Goal: Information Seeking & Learning: Learn about a topic

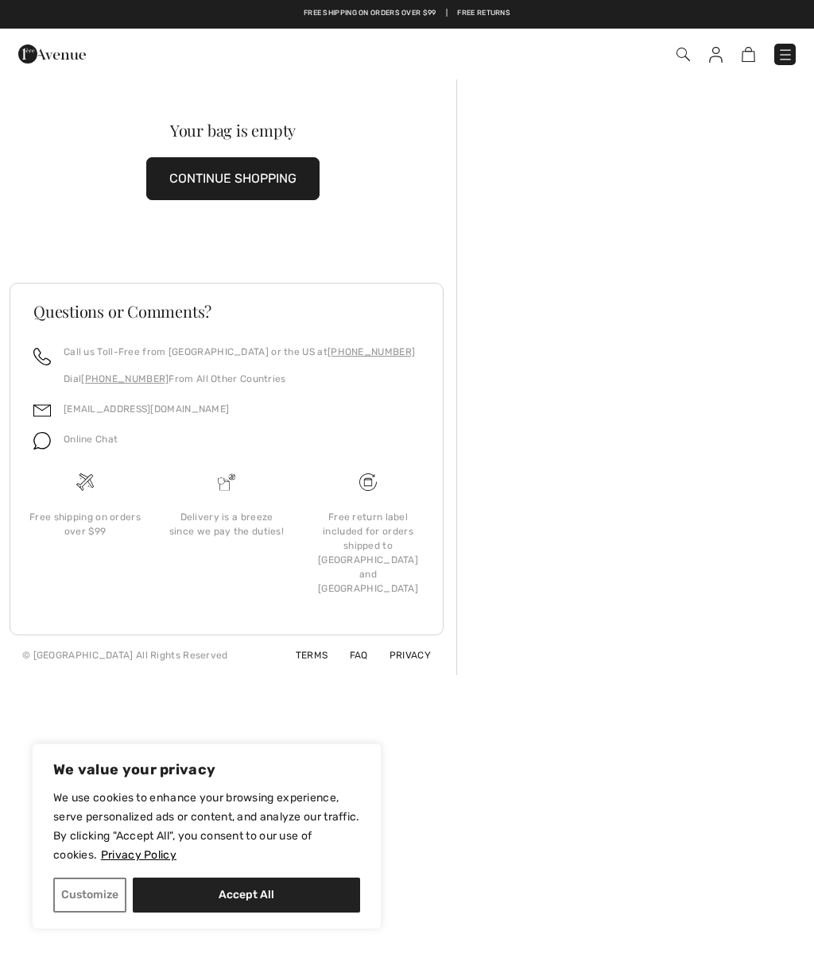
click at [718, 49] on img at bounding box center [716, 55] width 14 height 16
click at [717, 48] on img at bounding box center [716, 55] width 14 height 16
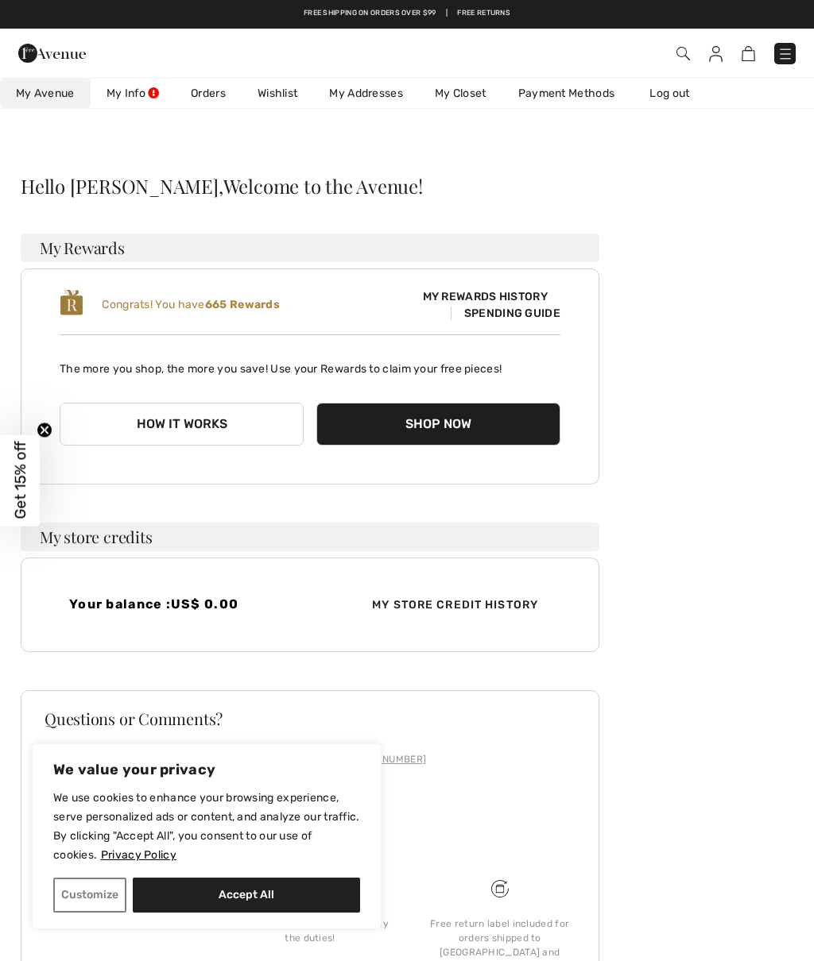
click at [428, 427] on button "Shop Now" at bounding box center [438, 424] width 244 height 43
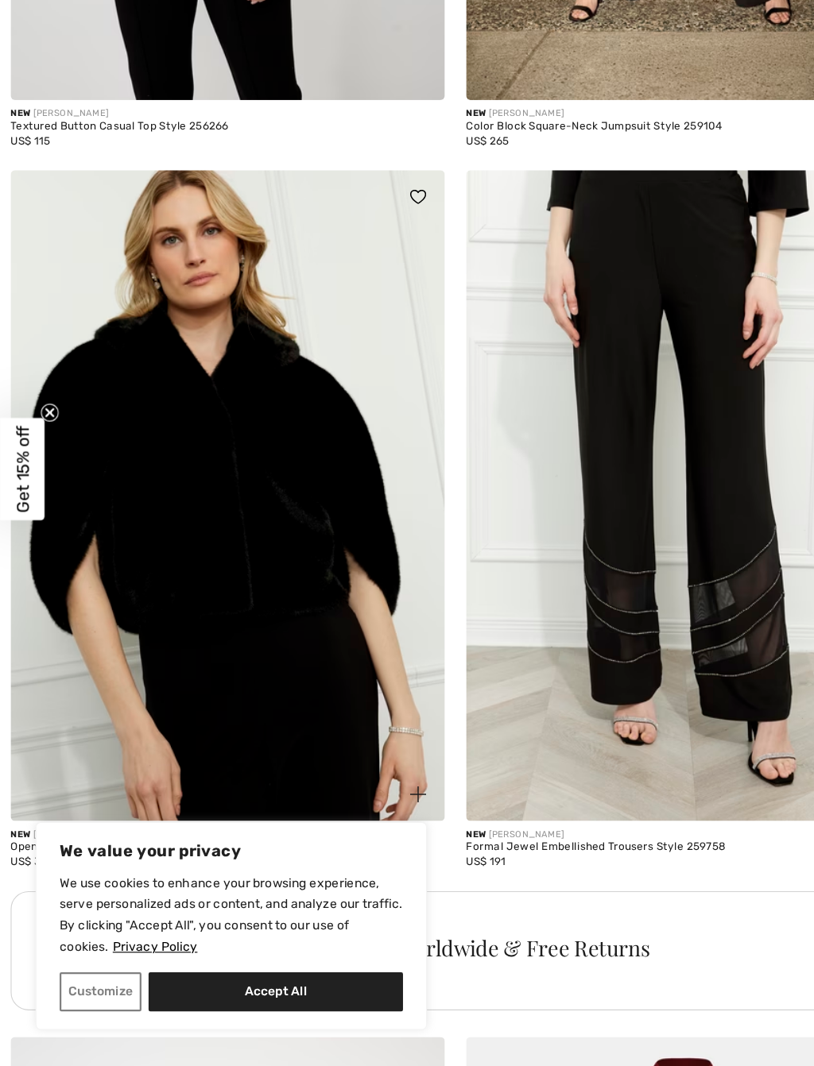
scroll to position [3258, 0]
click at [207, 961] on button "Accept All" at bounding box center [246, 1000] width 227 height 35
checkbox input "true"
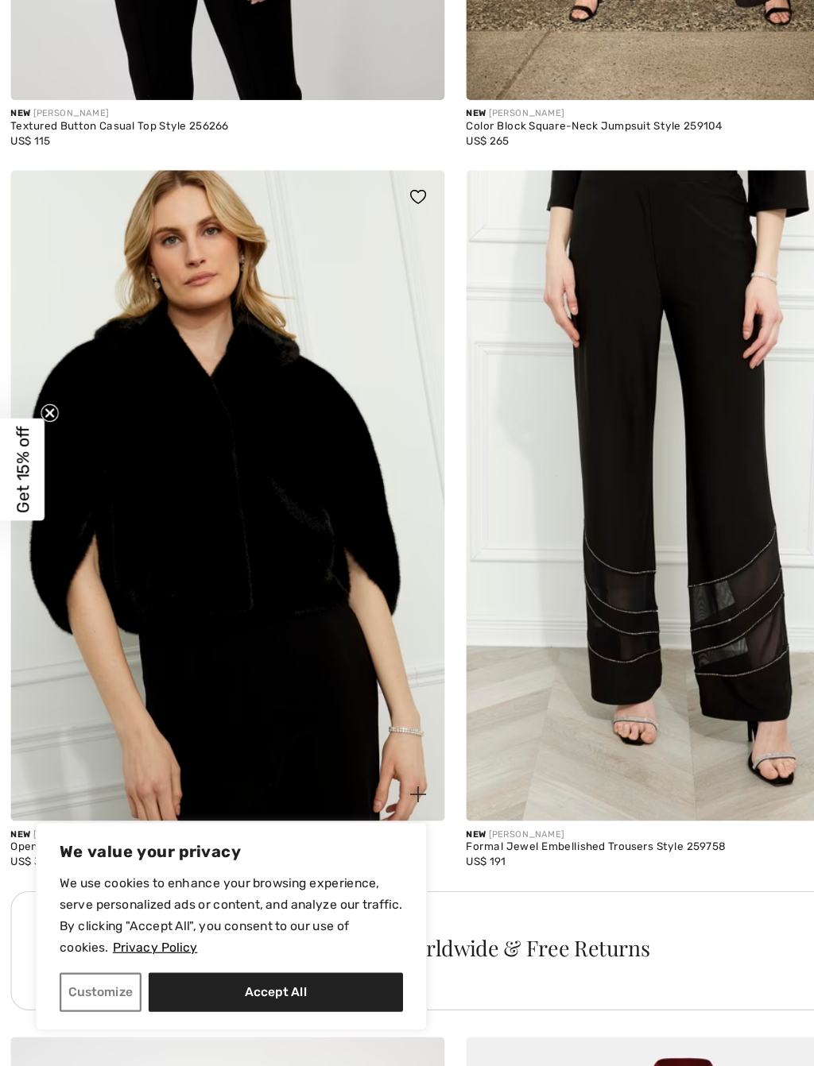
checkbox input "true"
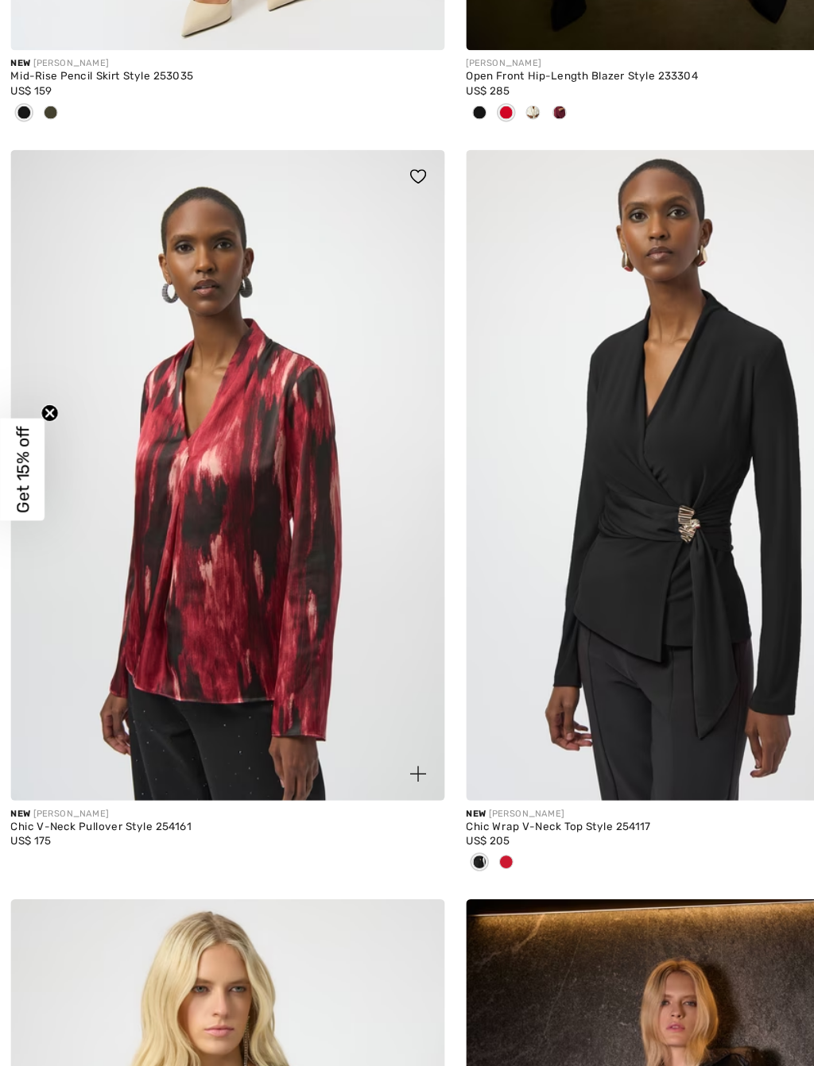
scroll to position [10708, 0]
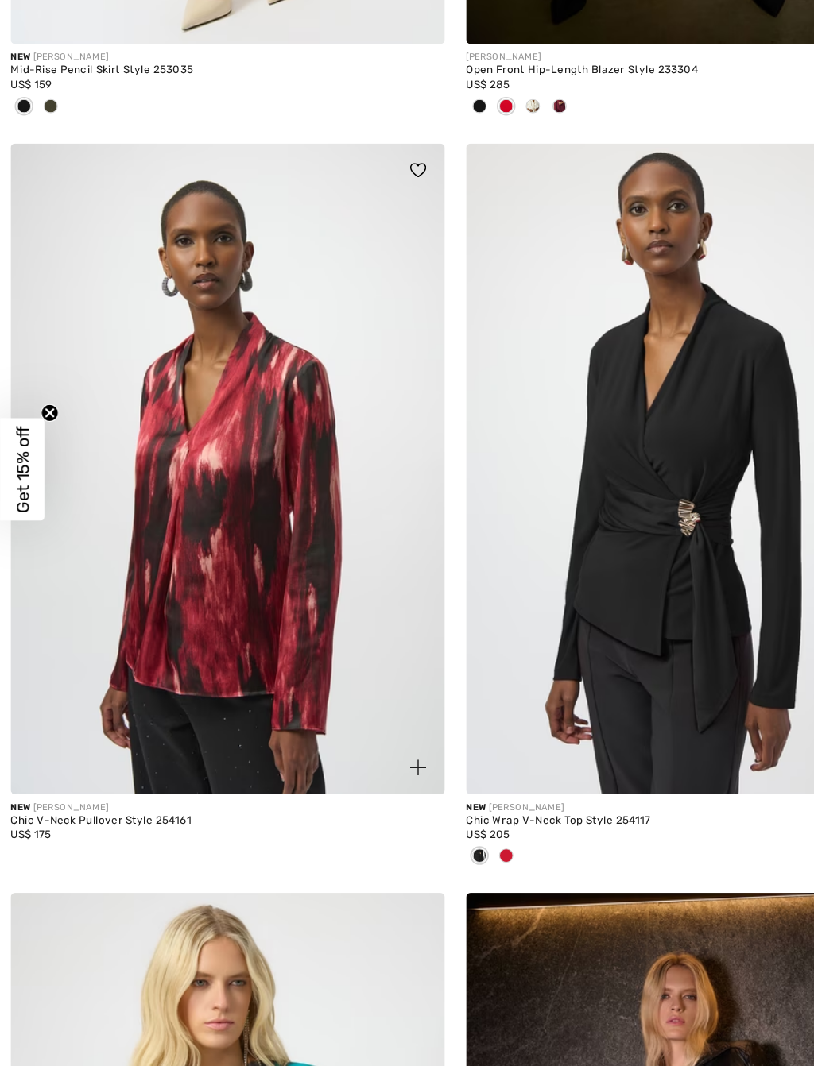
click at [450, 872] on span at bounding box center [452, 878] width 13 height 13
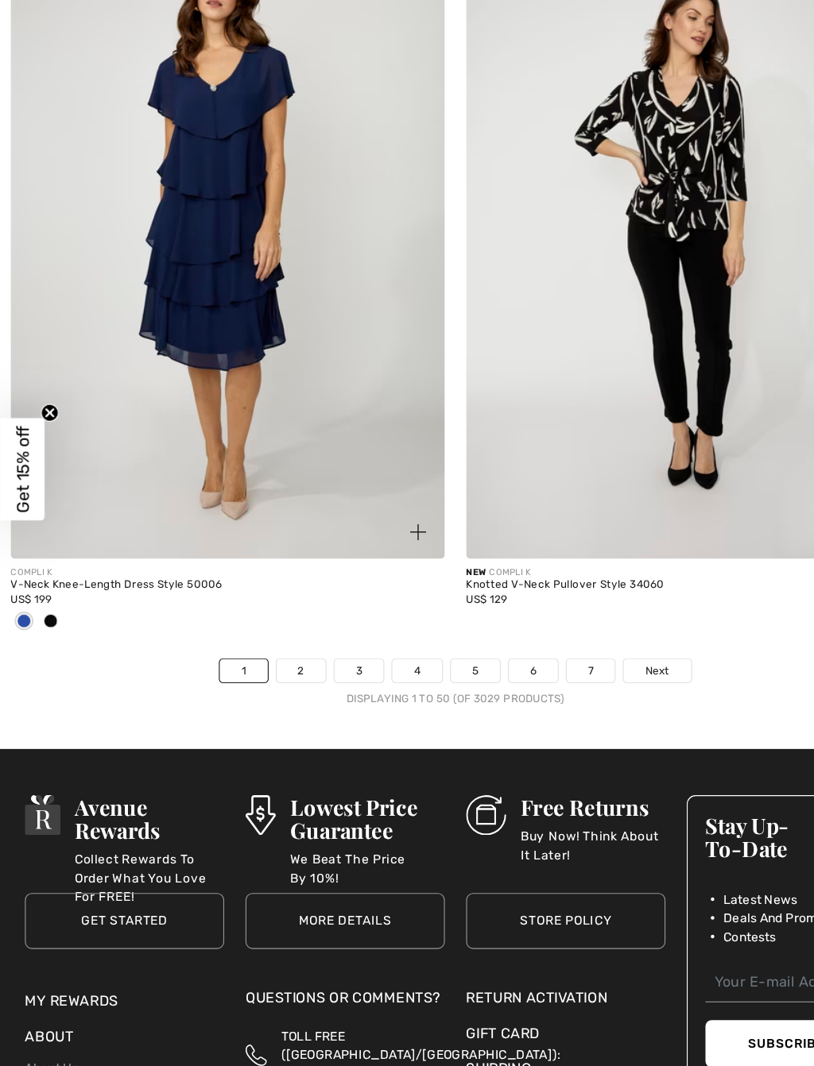
scroll to position [16411, 0]
click at [275, 702] on link "2" at bounding box center [269, 712] width 44 height 21
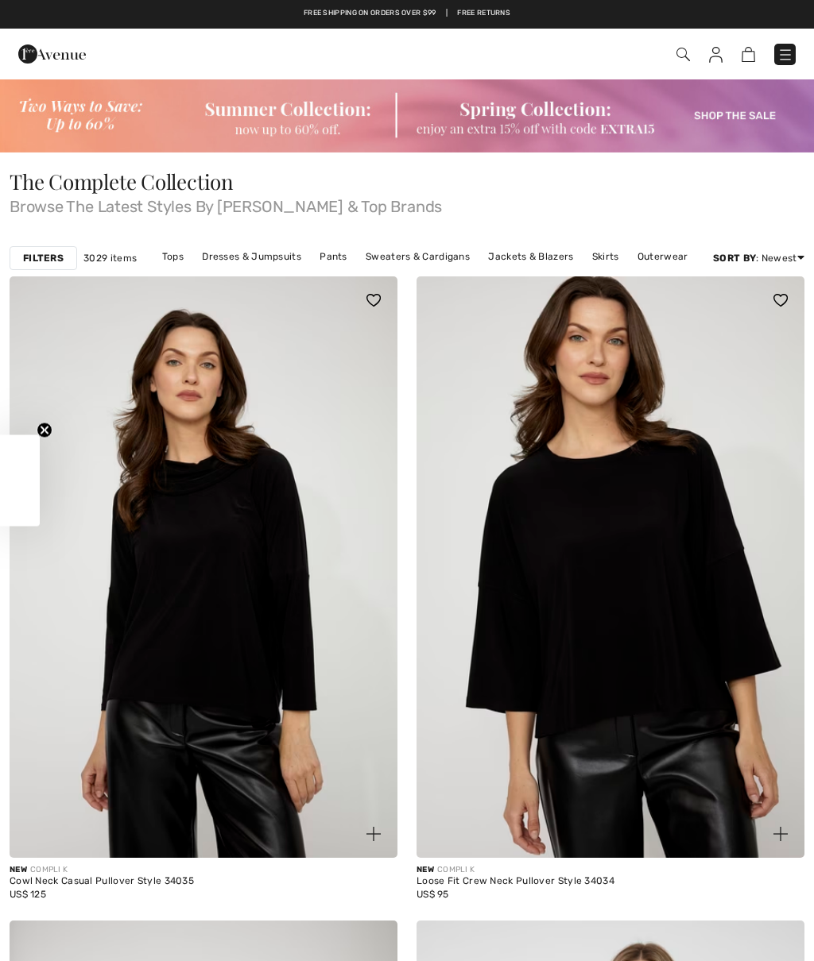
checkbox input "true"
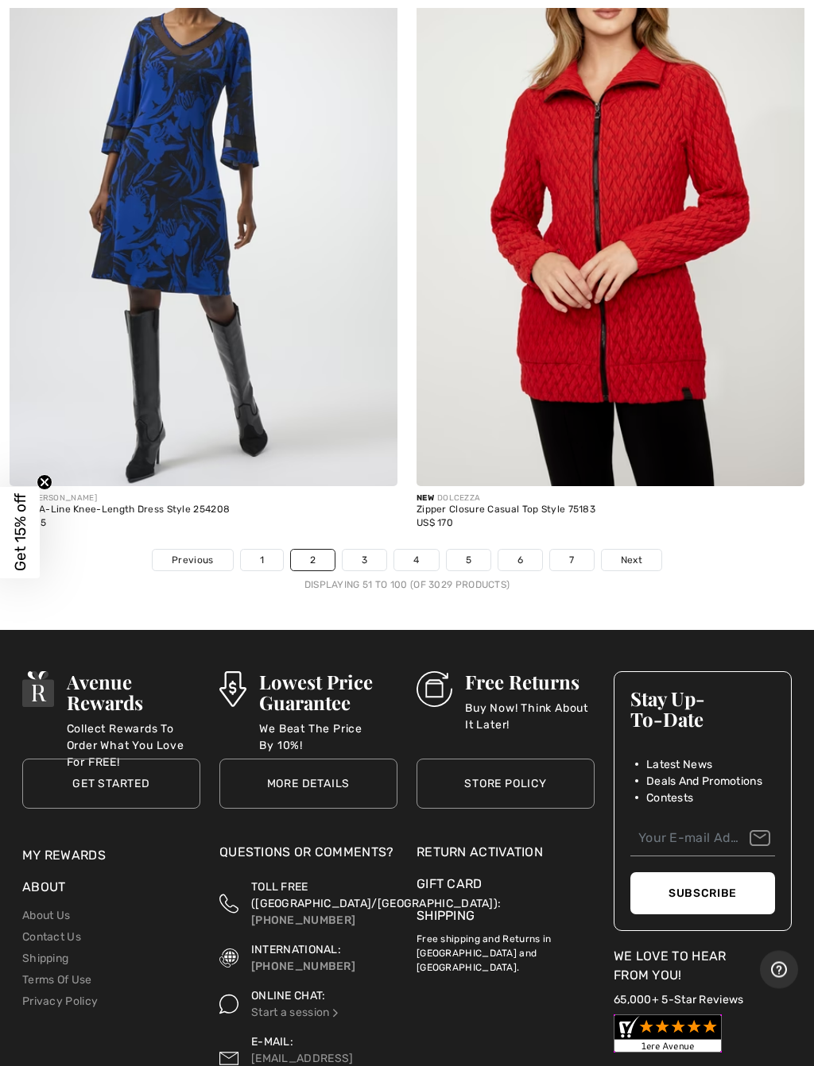
scroll to position [16380, 0]
click at [380, 550] on link "3" at bounding box center [364, 560] width 44 height 21
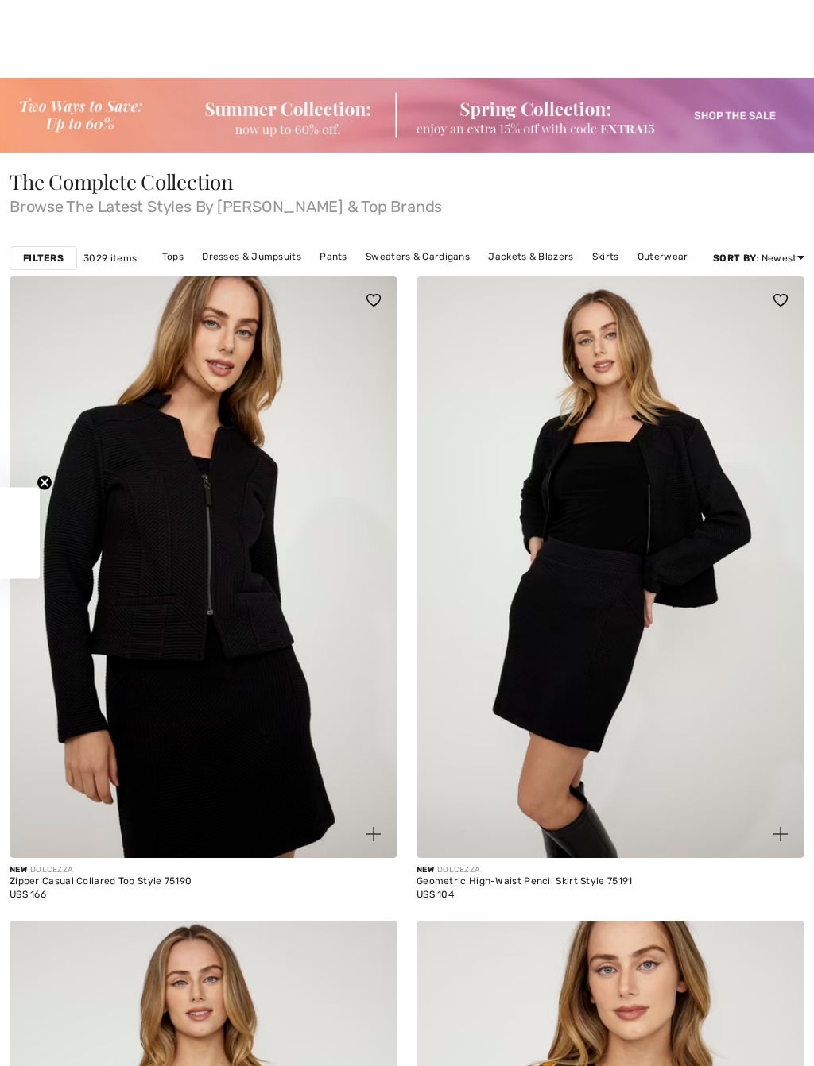
checkbox input "true"
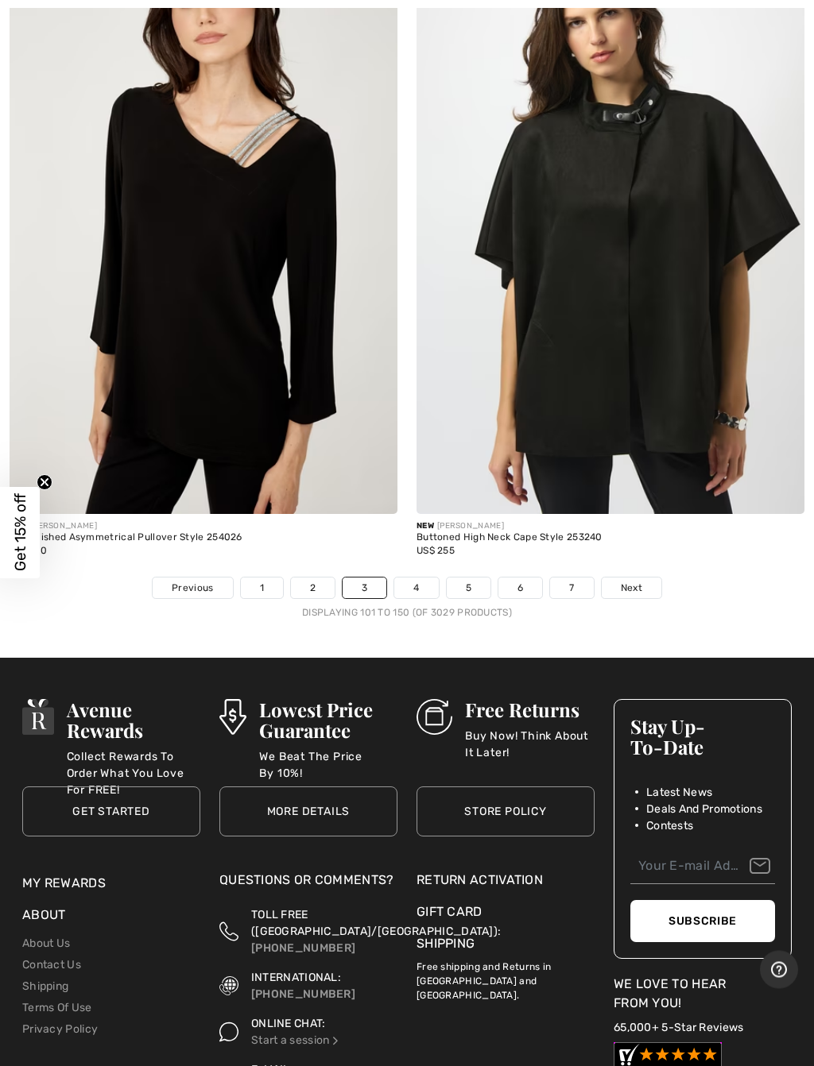
scroll to position [16457, 0]
click at [423, 578] on link "4" at bounding box center [416, 588] width 44 height 21
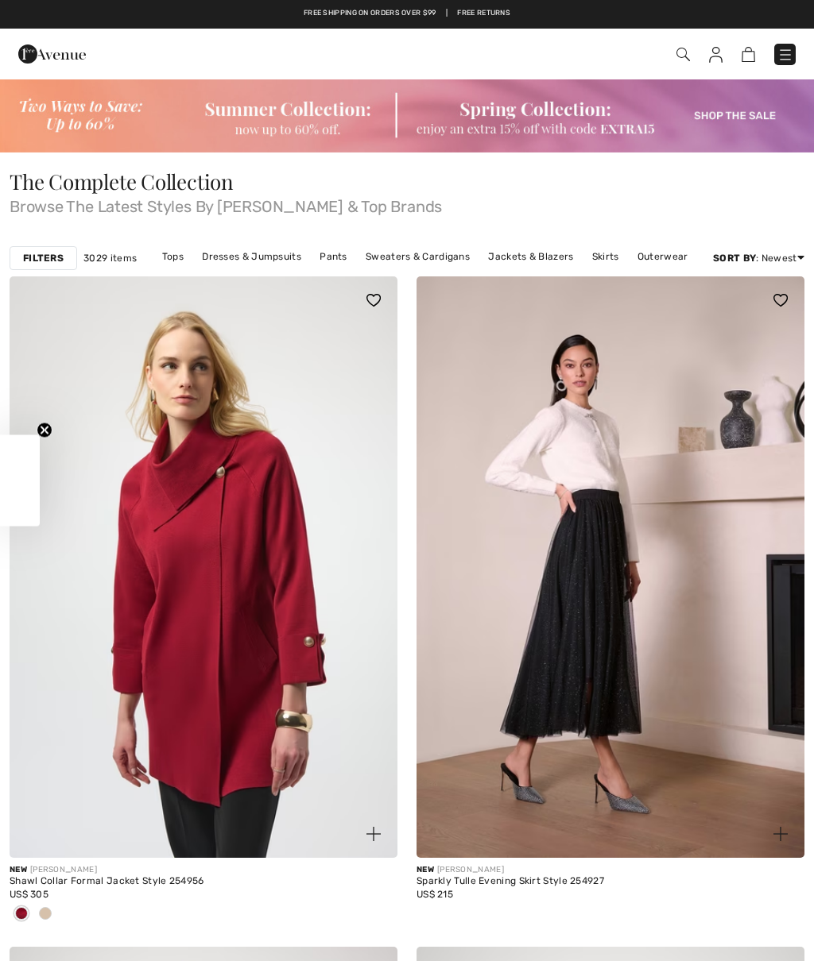
checkbox input "true"
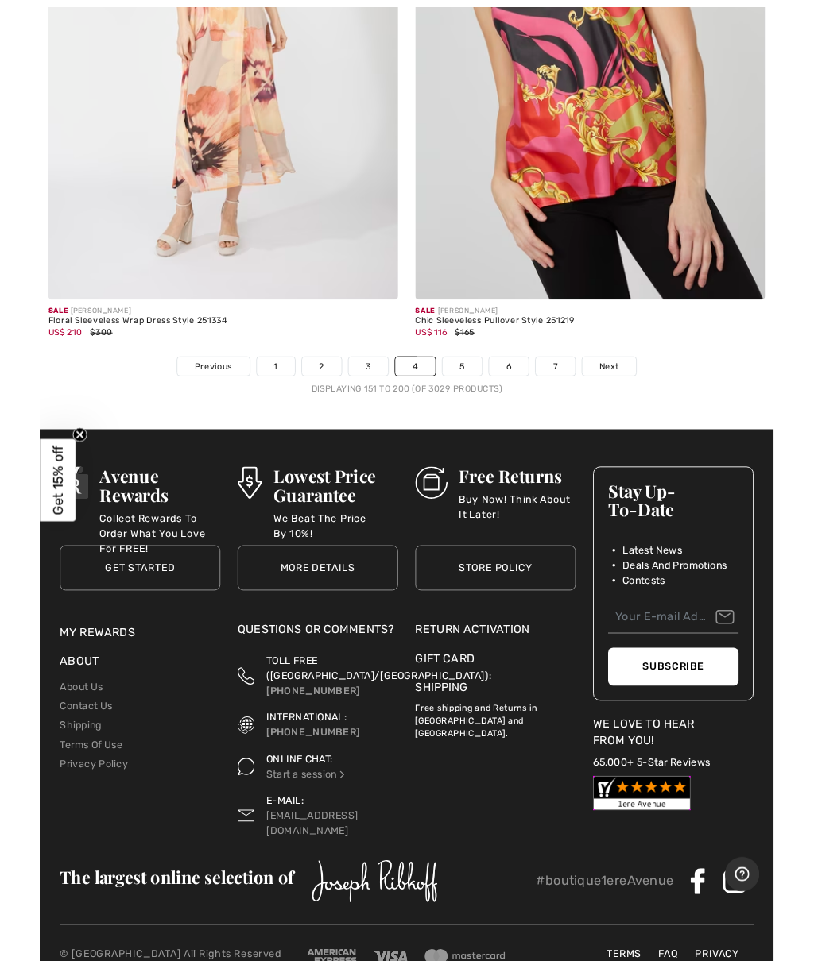
scroll to position [16911, 0]
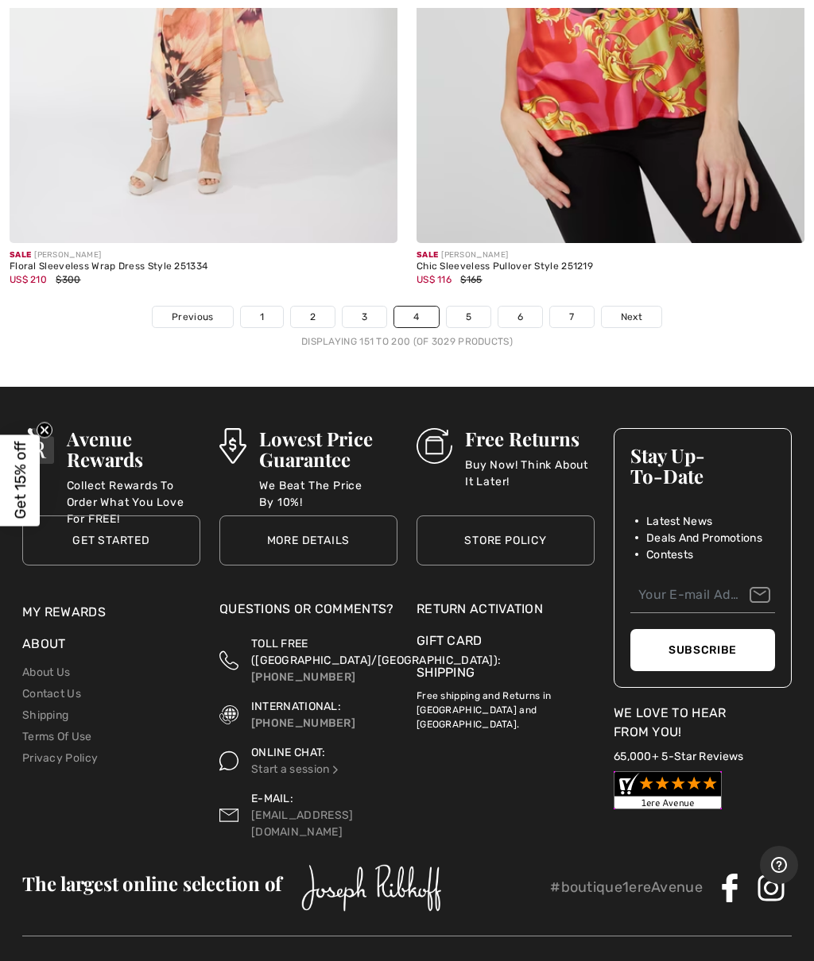
click at [478, 307] on link "5" at bounding box center [469, 317] width 44 height 21
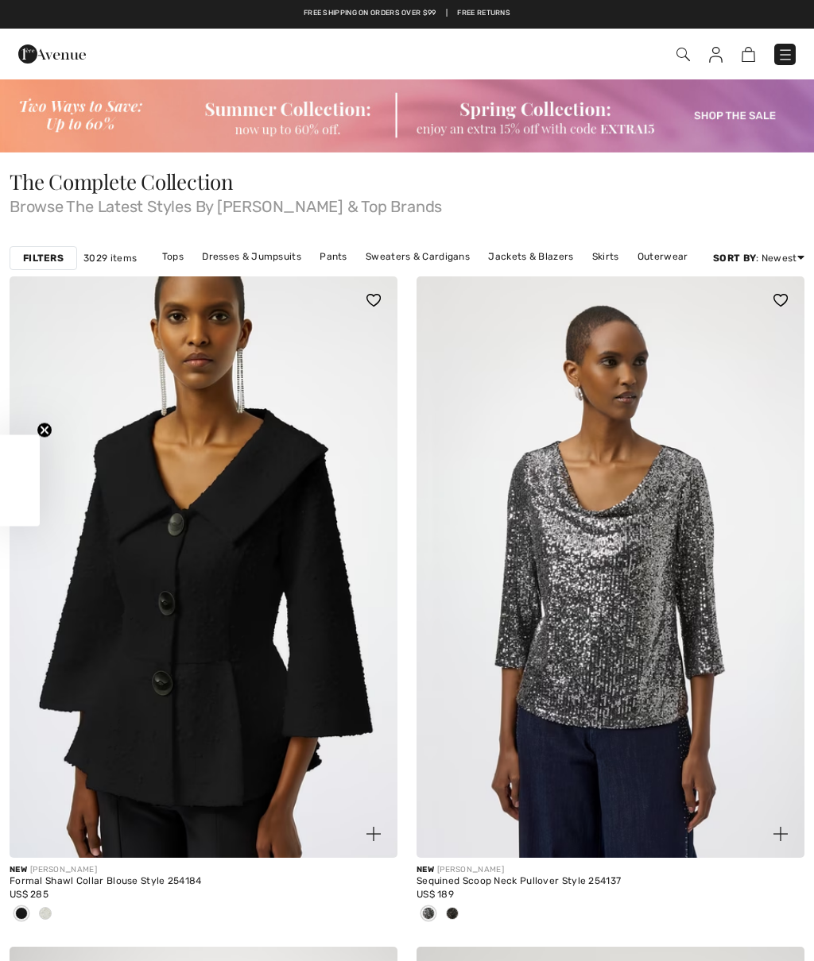
checkbox input "true"
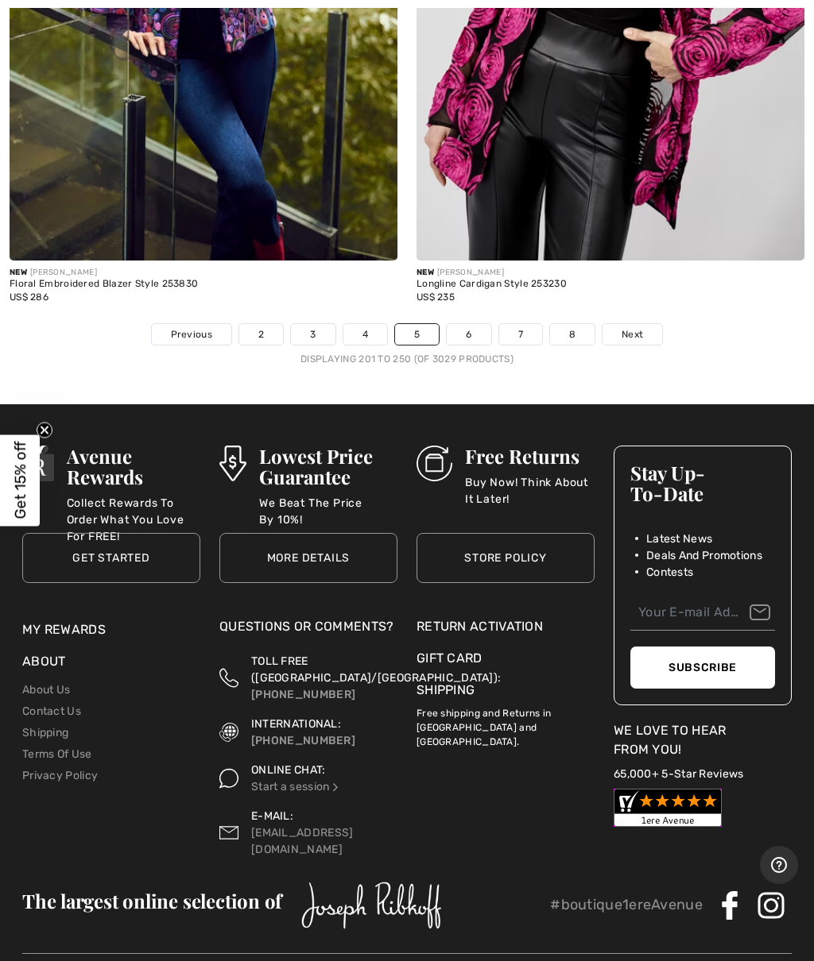
scroll to position [16908, 0]
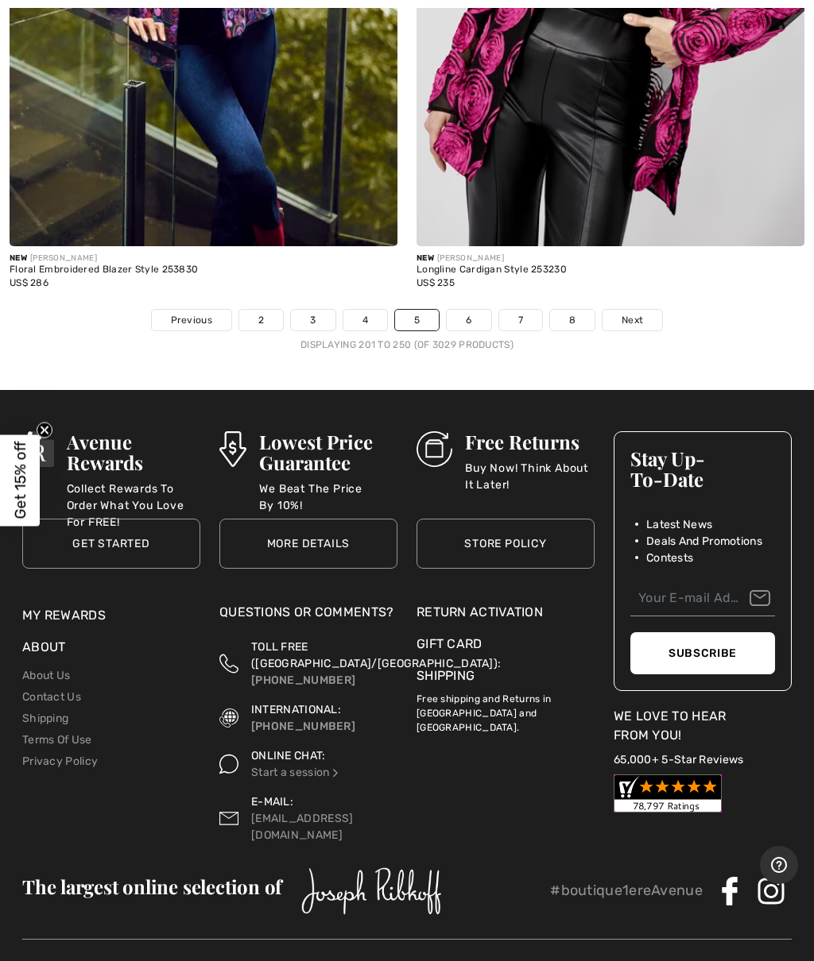
click at [478, 310] on link "6" at bounding box center [469, 320] width 44 height 21
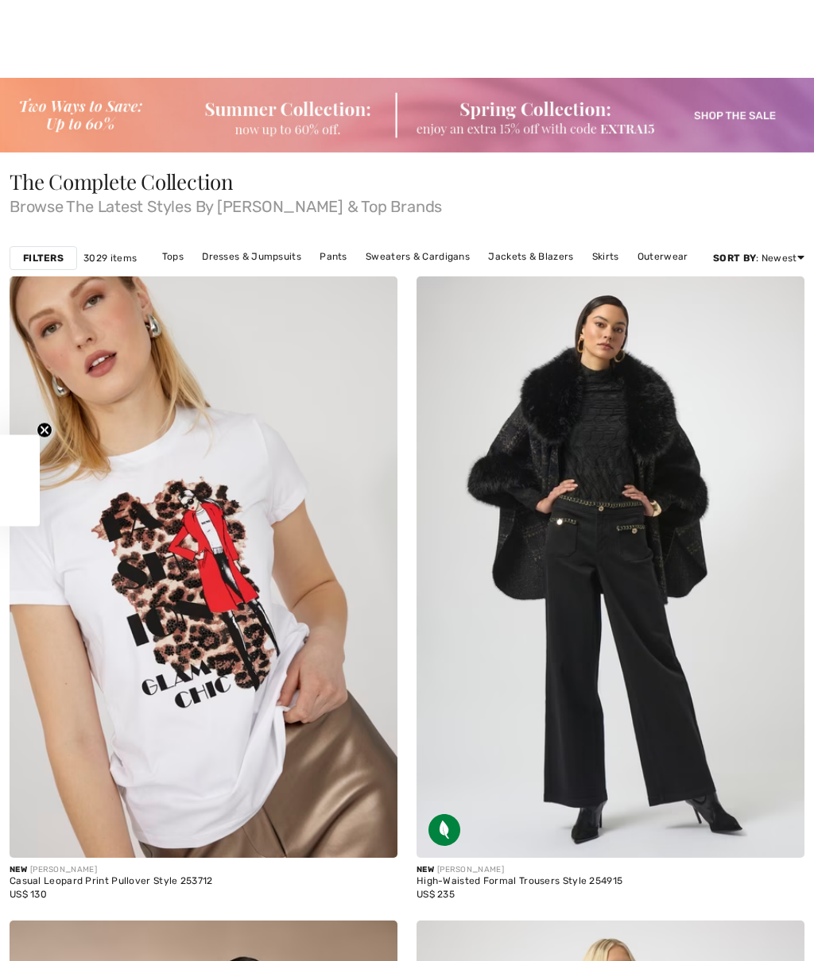
checkbox input "true"
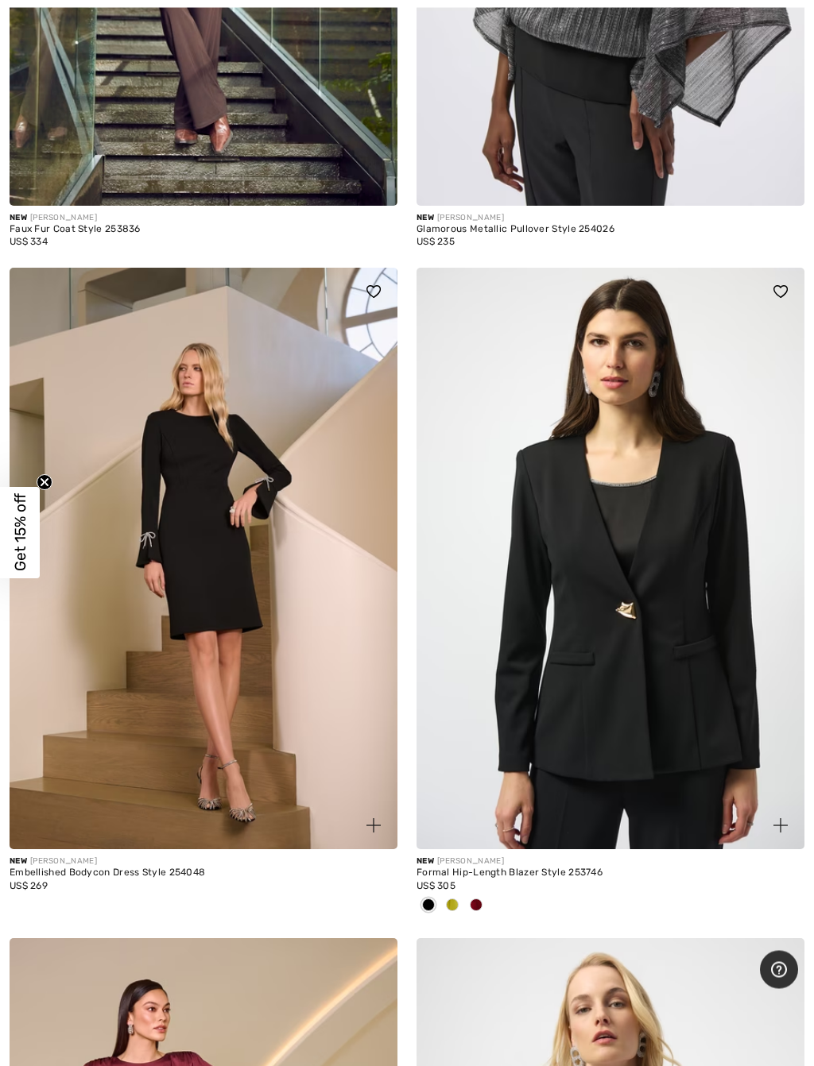
scroll to position [4674, 0]
click at [480, 899] on span at bounding box center [476, 905] width 13 height 13
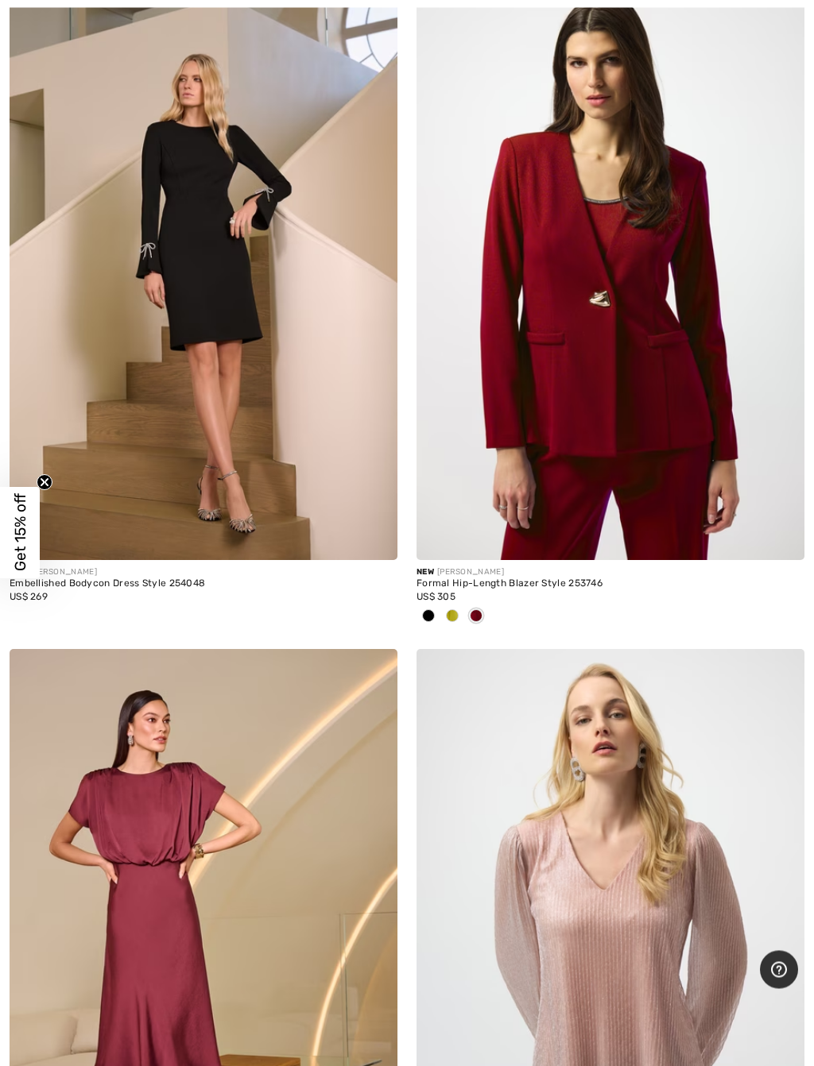
scroll to position [4968, 0]
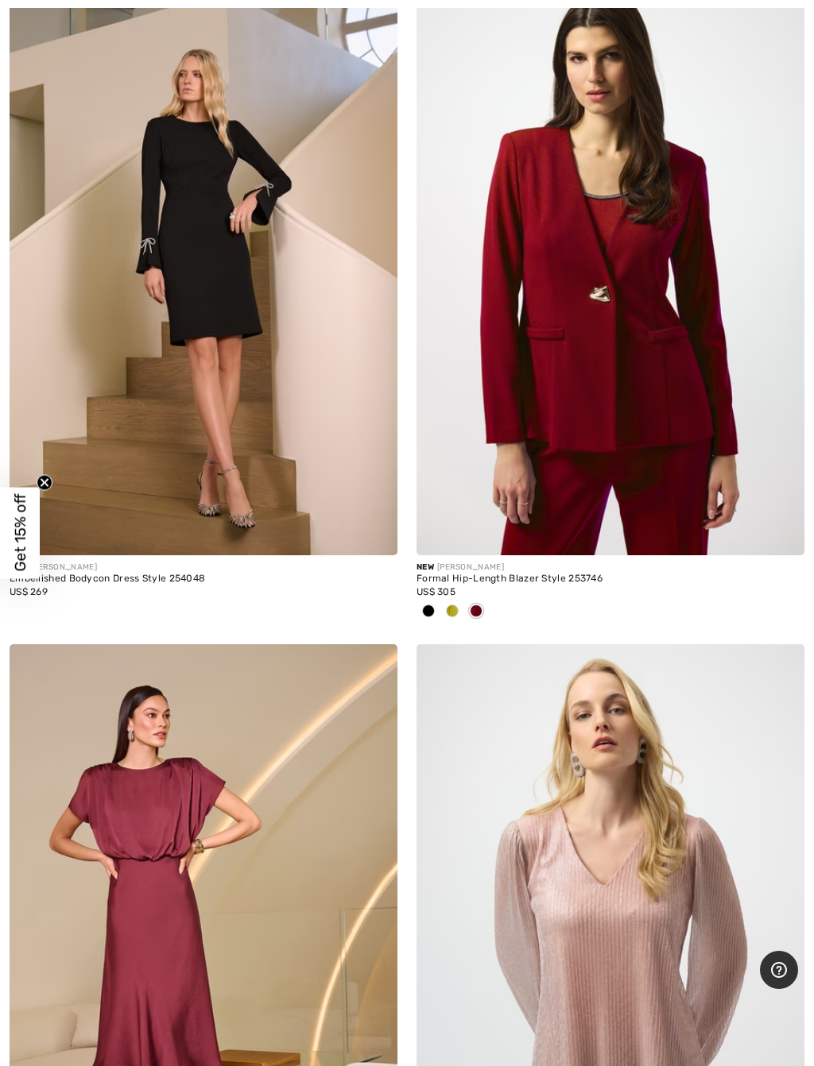
click at [455, 605] on span at bounding box center [452, 611] width 13 height 13
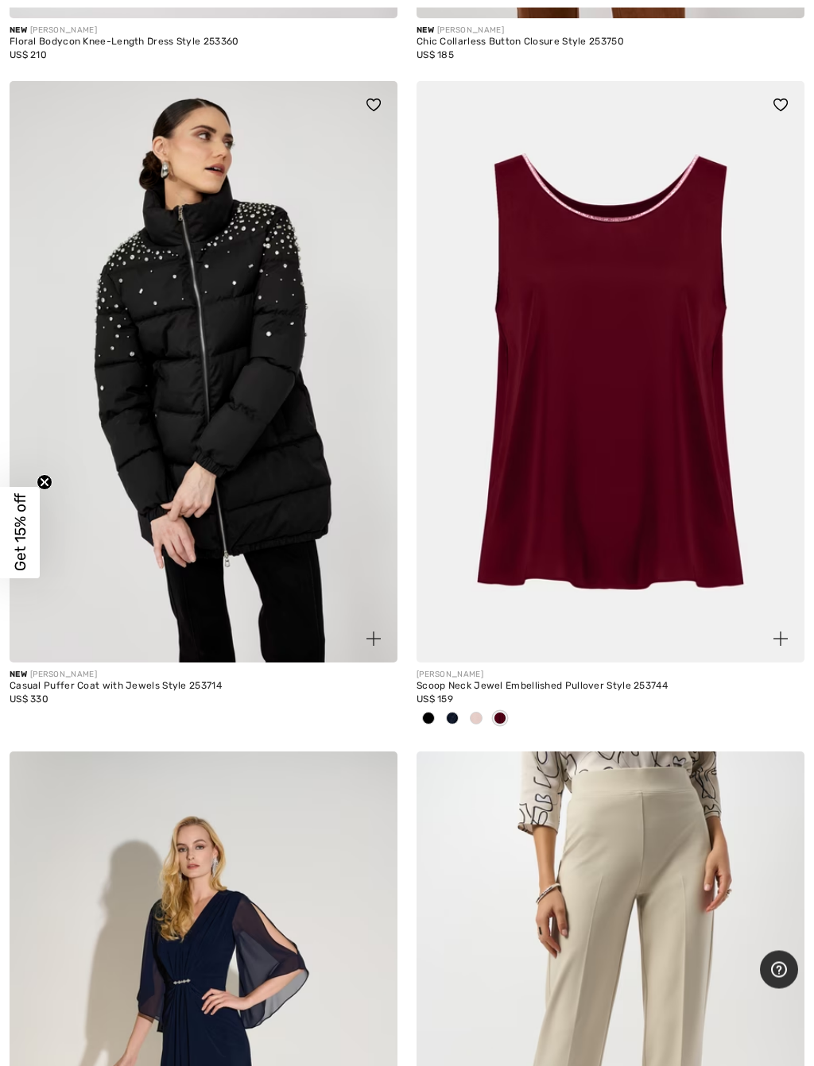
scroll to position [13680, 0]
click at [510, 706] on div at bounding box center [500, 719] width 24 height 26
click at [702, 548] on img at bounding box center [610, 371] width 388 height 582
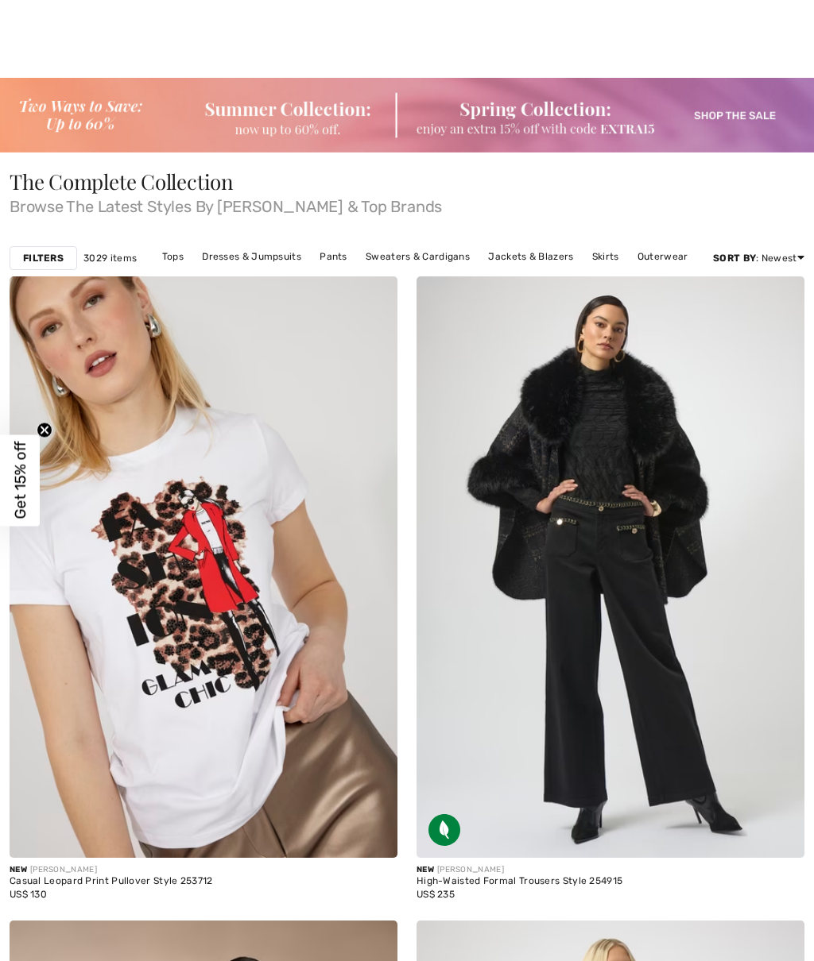
checkbox input "true"
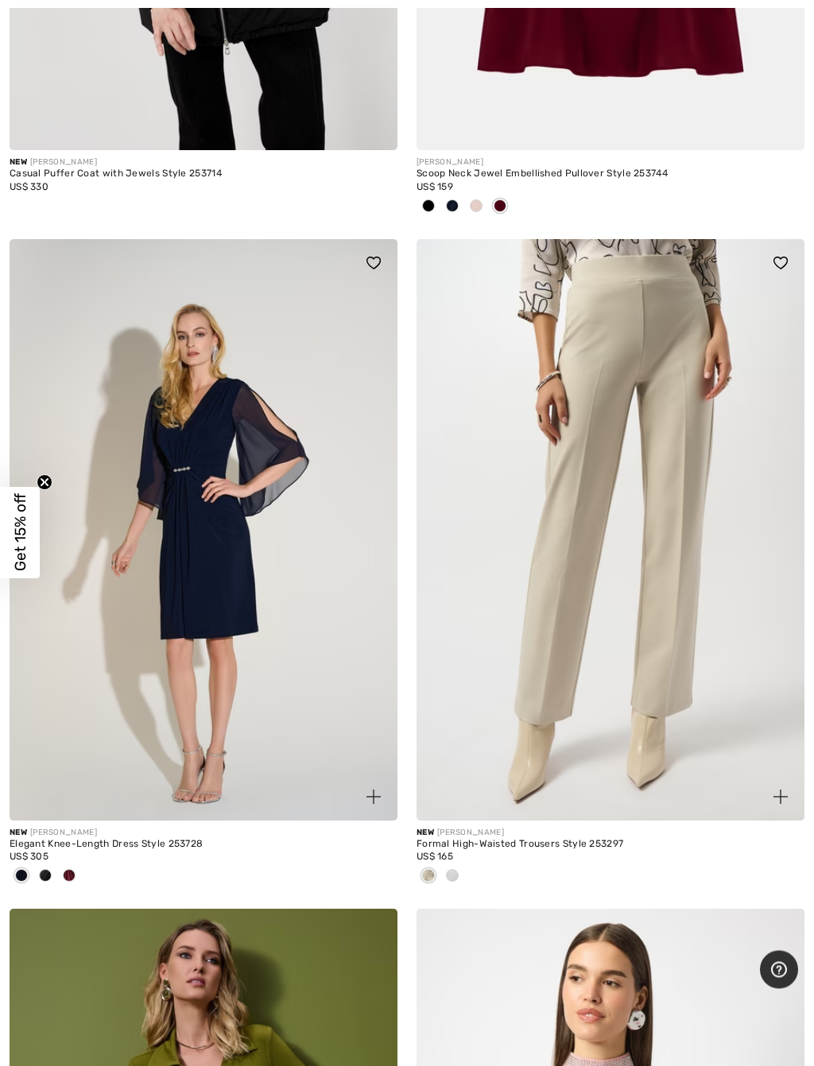
scroll to position [14192, 0]
click at [456, 864] on div at bounding box center [452, 877] width 24 height 26
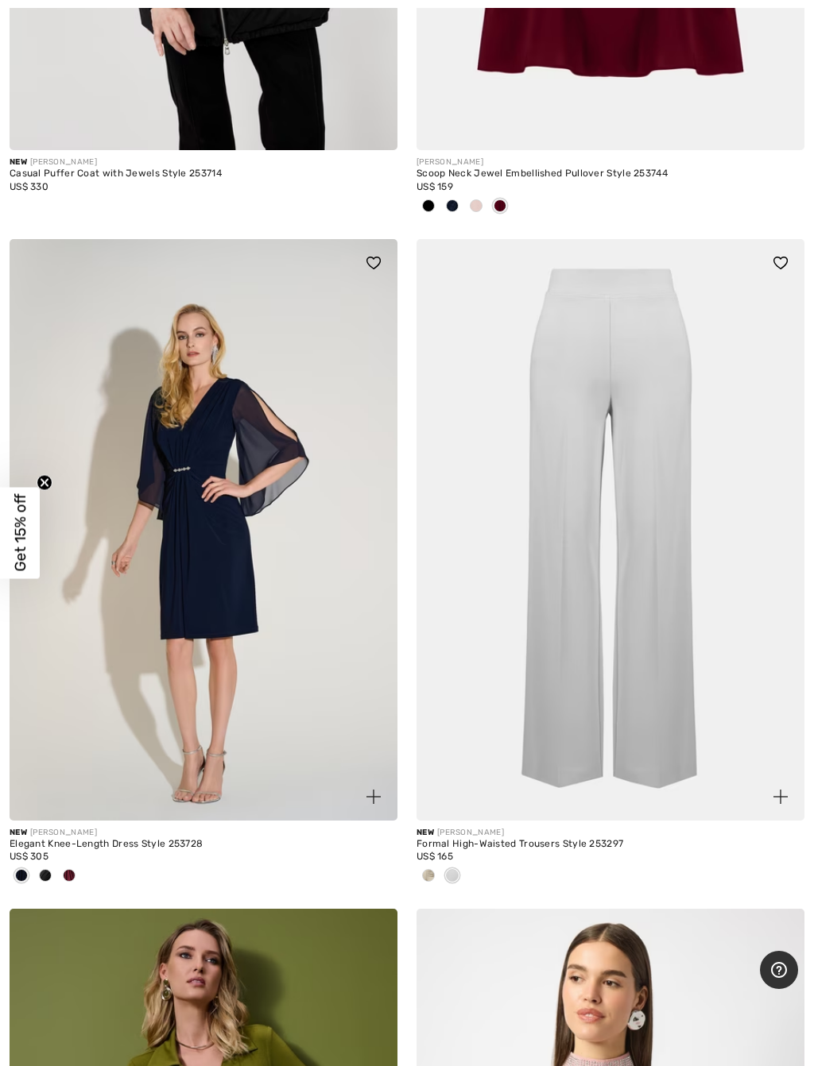
click at [433, 864] on div at bounding box center [428, 877] width 24 height 26
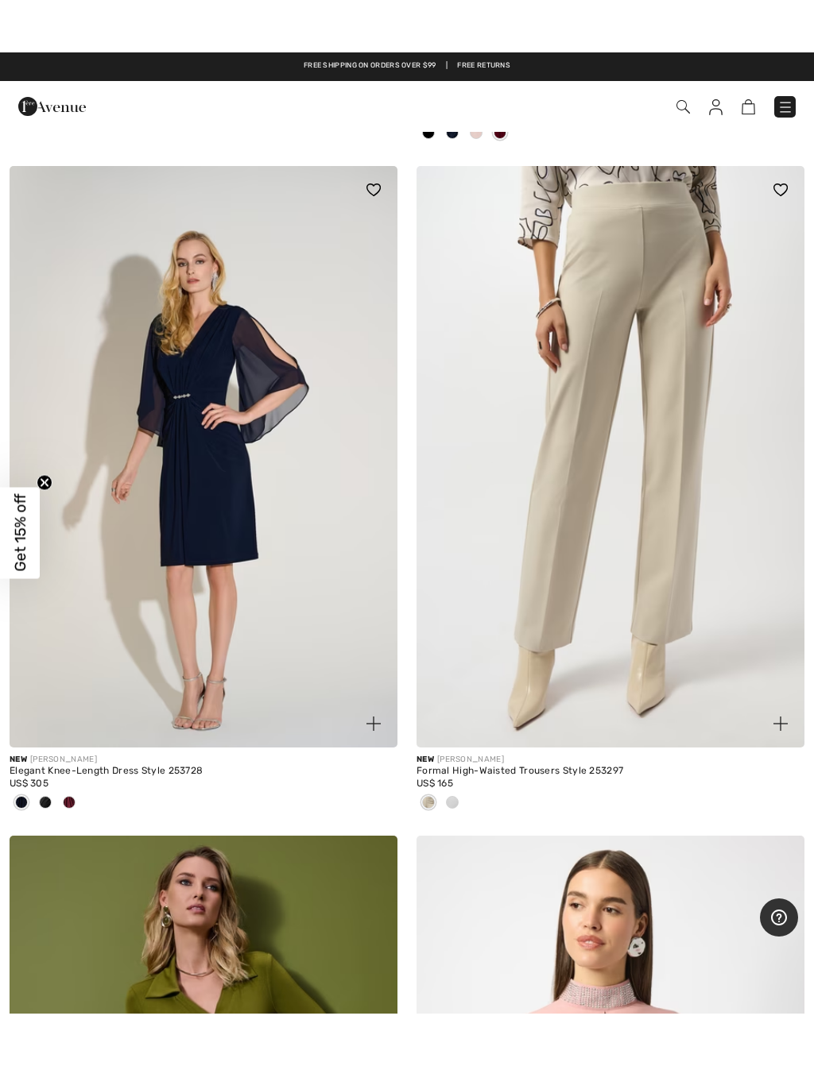
scroll to position [14273, 0]
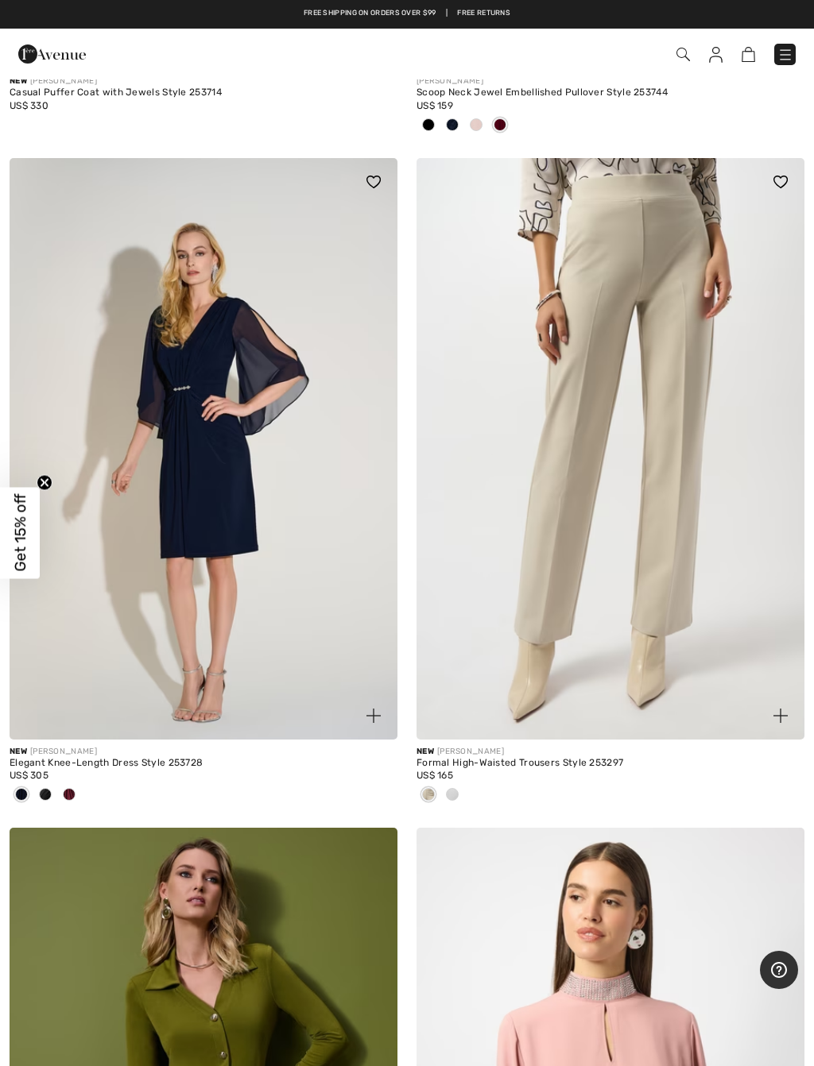
click at [692, 569] on img at bounding box center [610, 449] width 388 height 582
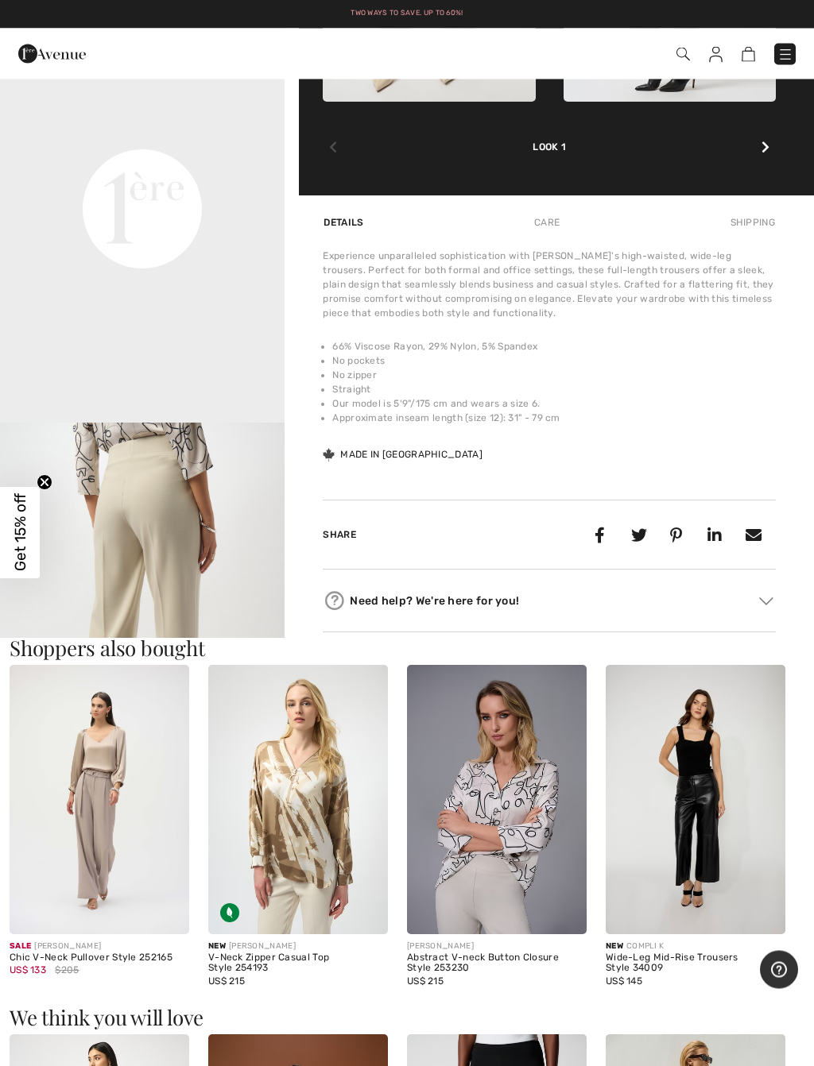
scroll to position [938, 0]
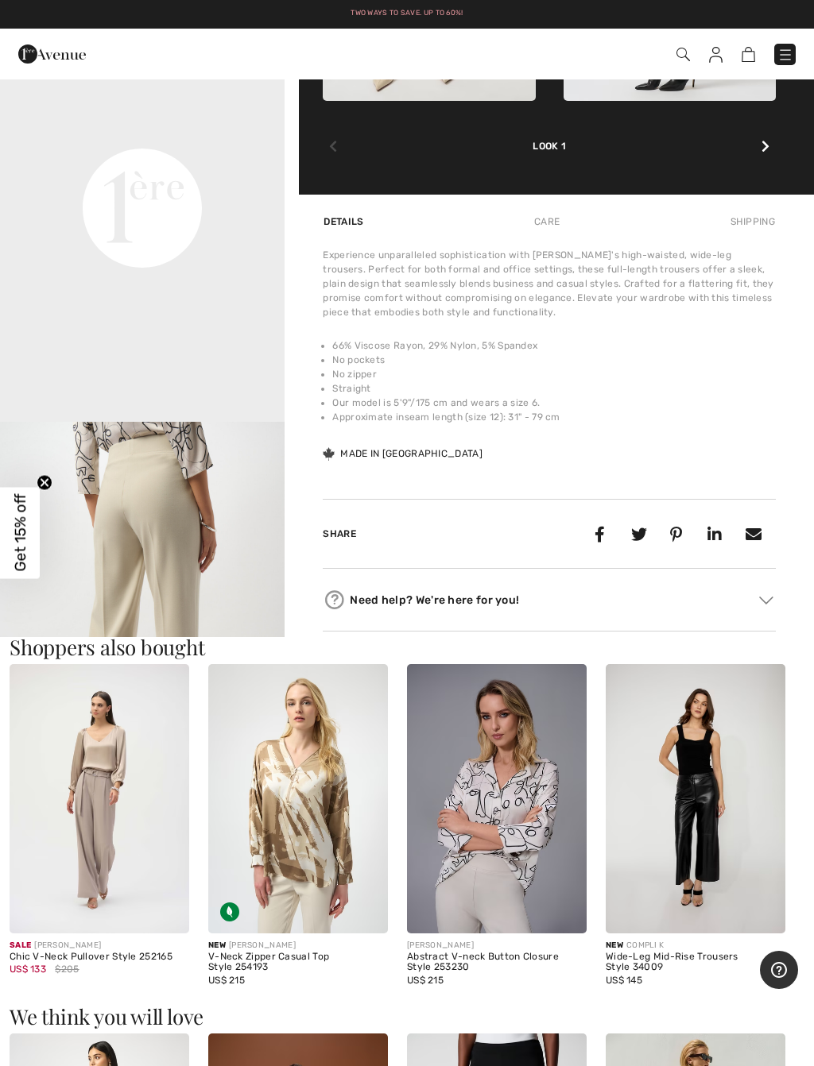
click at [333, 794] on img at bounding box center [298, 798] width 180 height 269
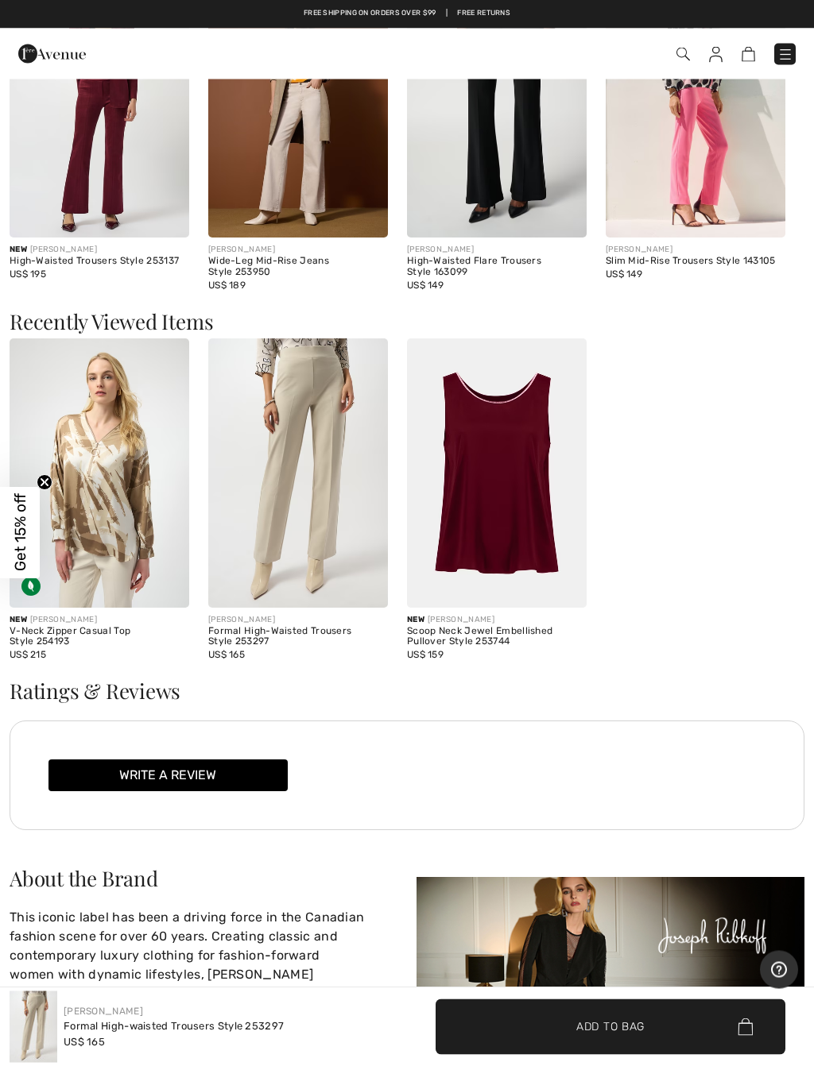
scroll to position [2003, 0]
click at [536, 506] on img at bounding box center [497, 472] width 180 height 269
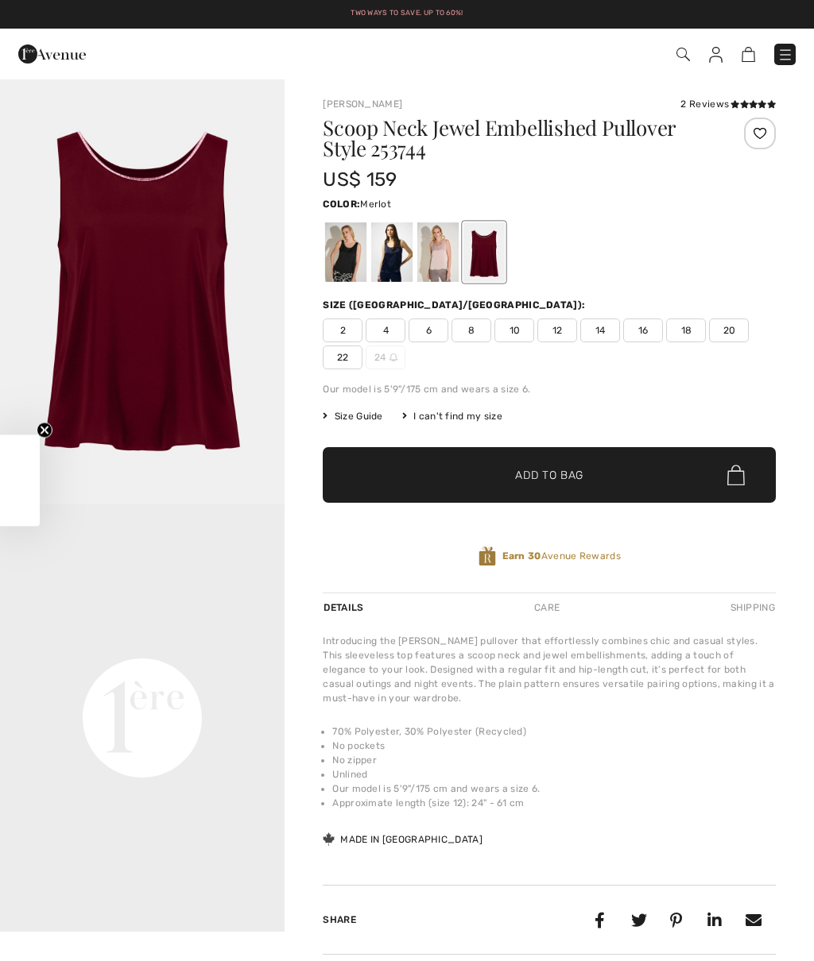
checkbox input "true"
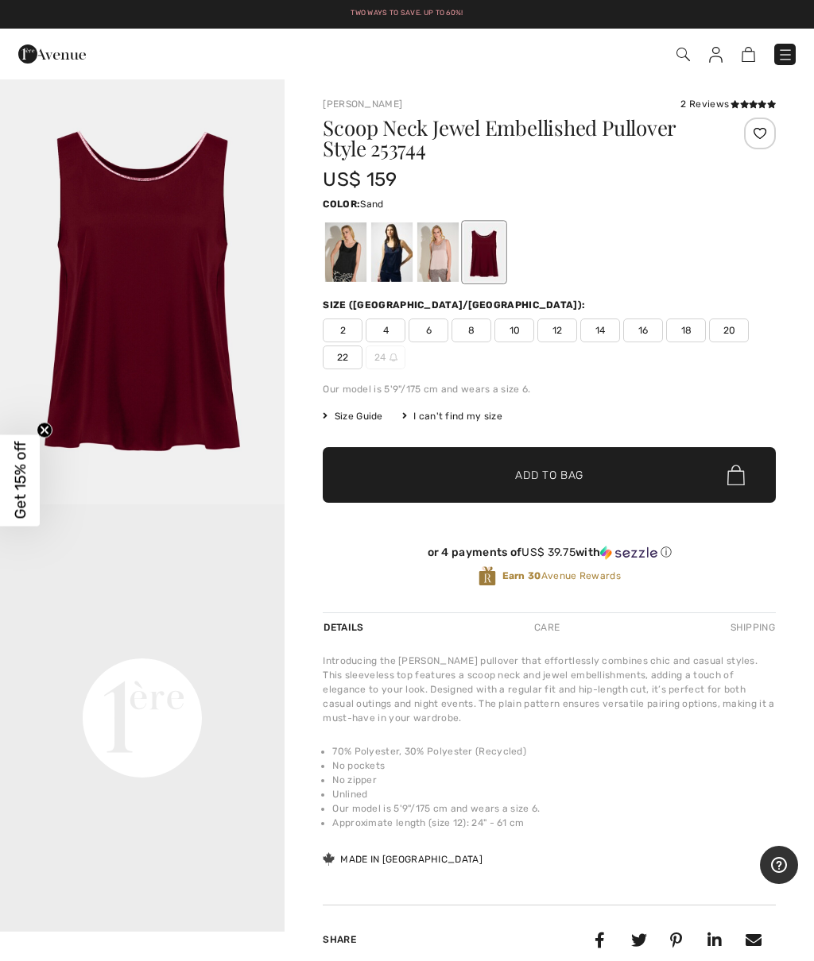
click at [450, 259] on div at bounding box center [437, 252] width 41 height 60
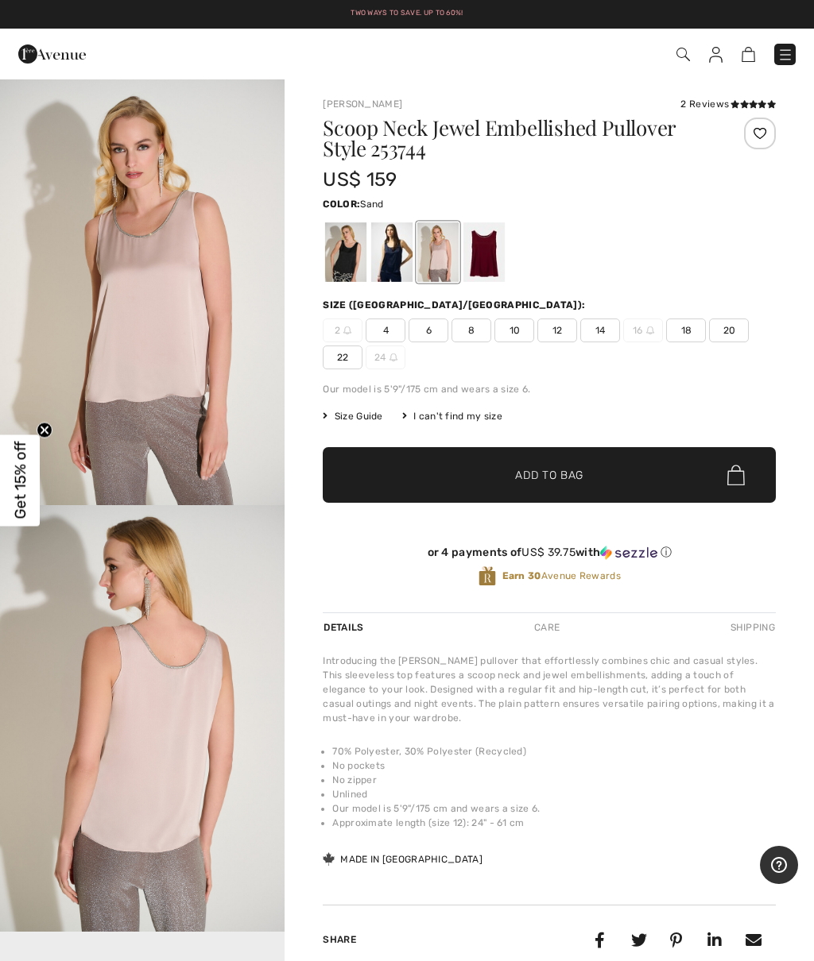
click at [515, 376] on div "Scoop Neck Jewel Embellished Pullover Style 253744 US$ 159 Color: Sand Sand Siz…" at bounding box center [549, 365] width 453 height 495
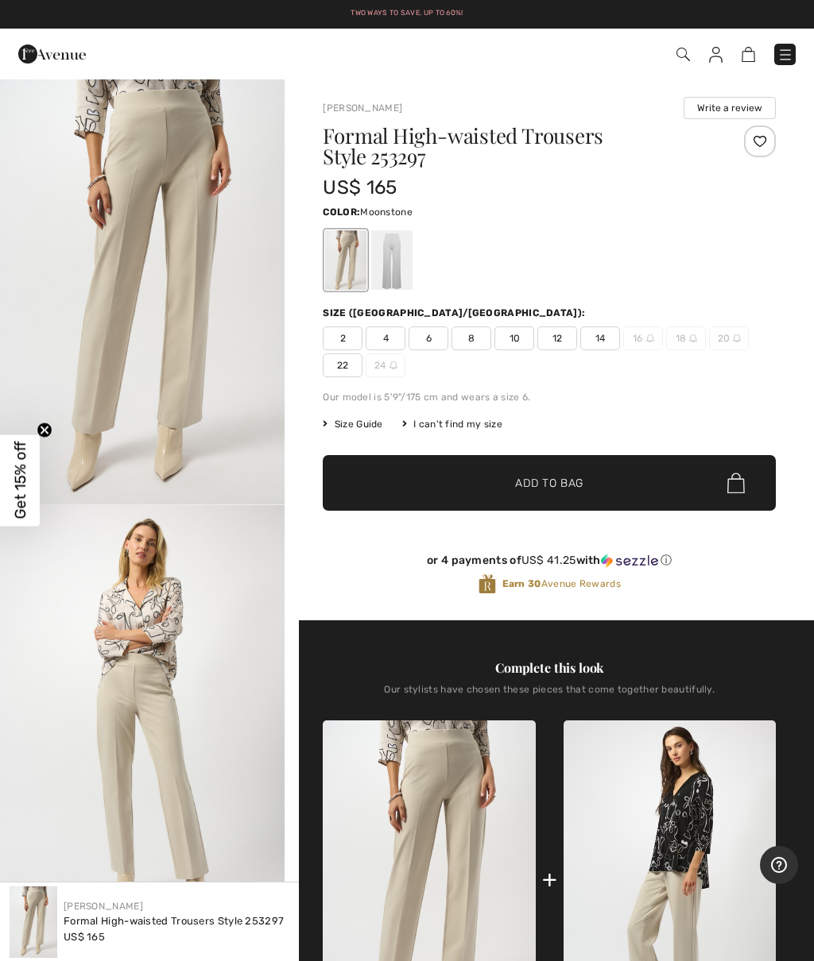
click at [788, 48] on img at bounding box center [785, 55] width 16 height 16
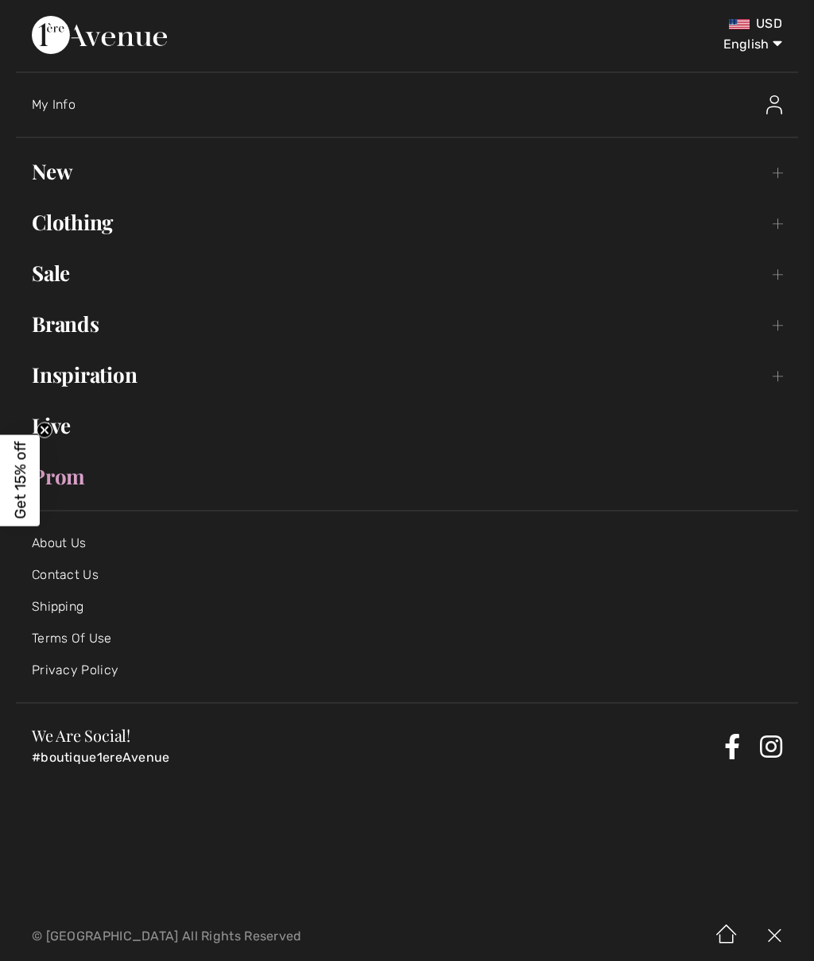
click at [111, 220] on link "Clothing Toggle submenu" at bounding box center [407, 222] width 782 height 35
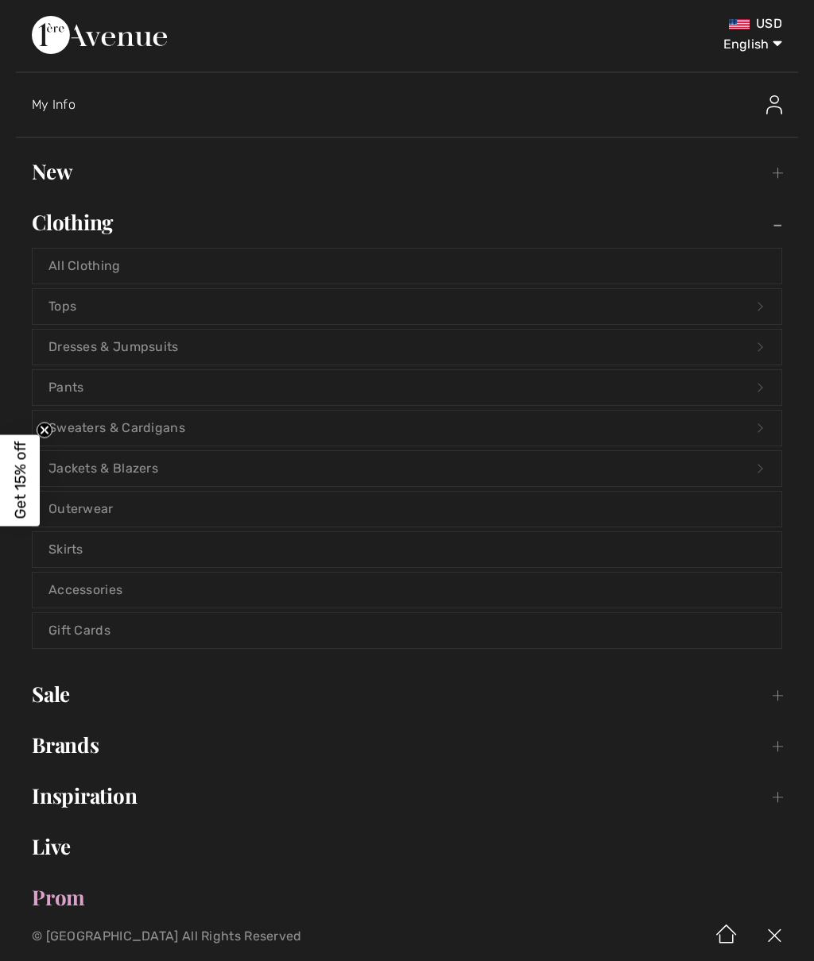
click at [75, 298] on link "Tops Open submenu" at bounding box center [407, 306] width 748 height 35
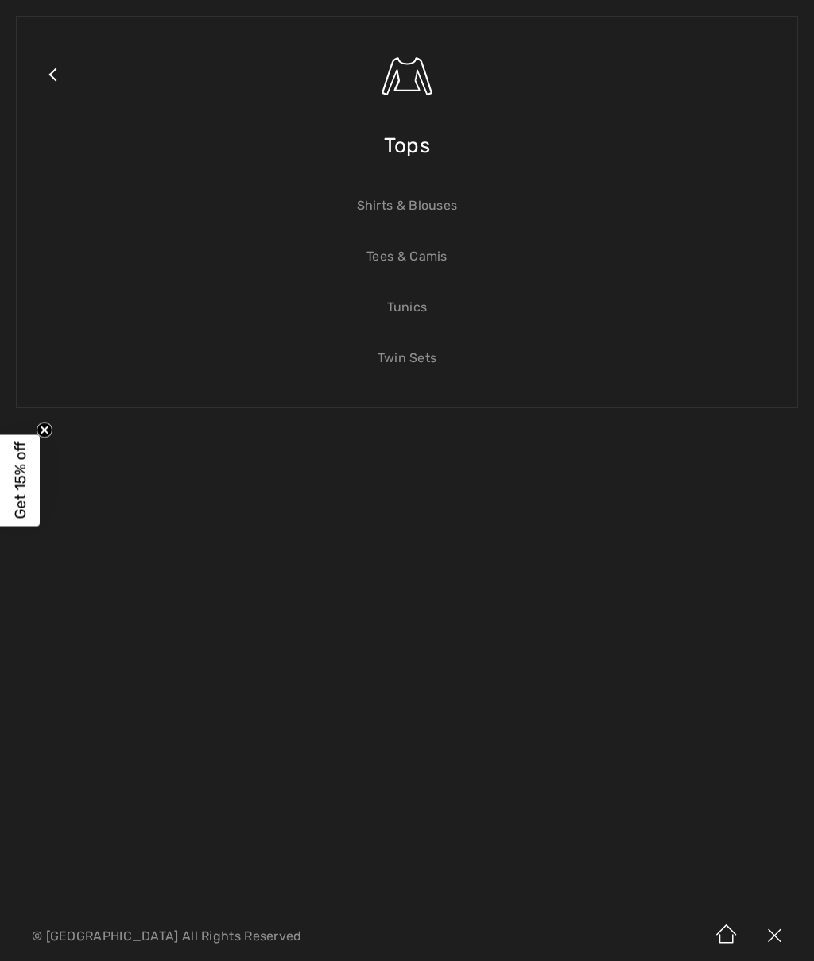
click at [438, 357] on link "Twin Sets" at bounding box center [407, 358] width 748 height 35
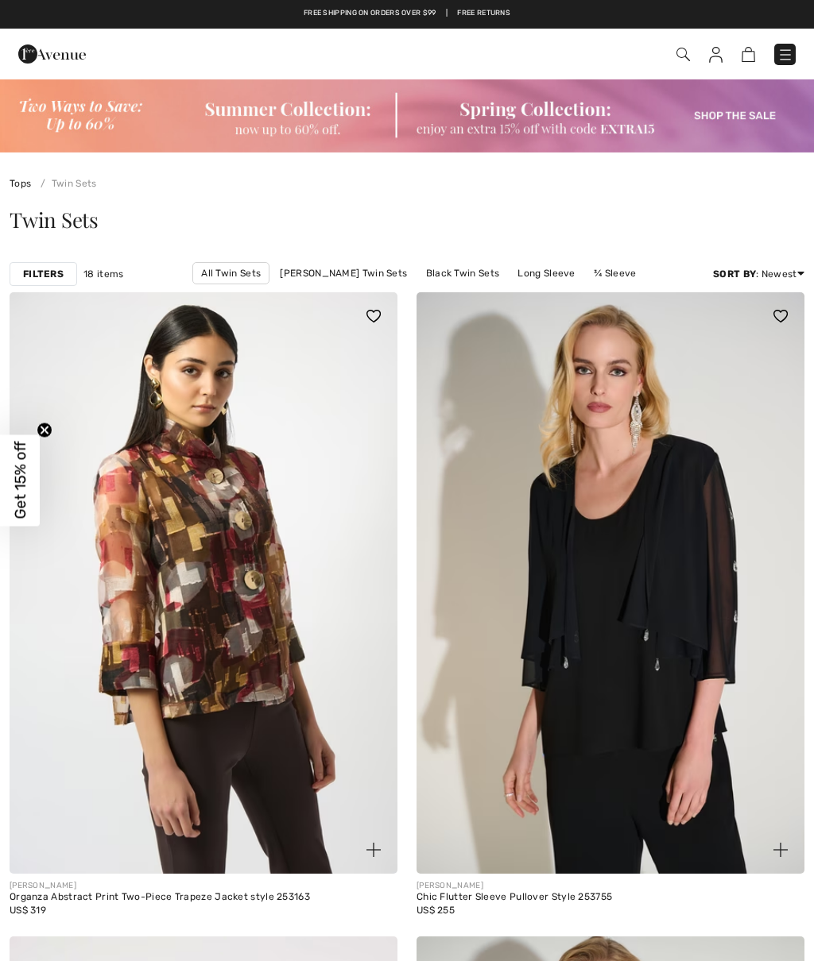
checkbox input "true"
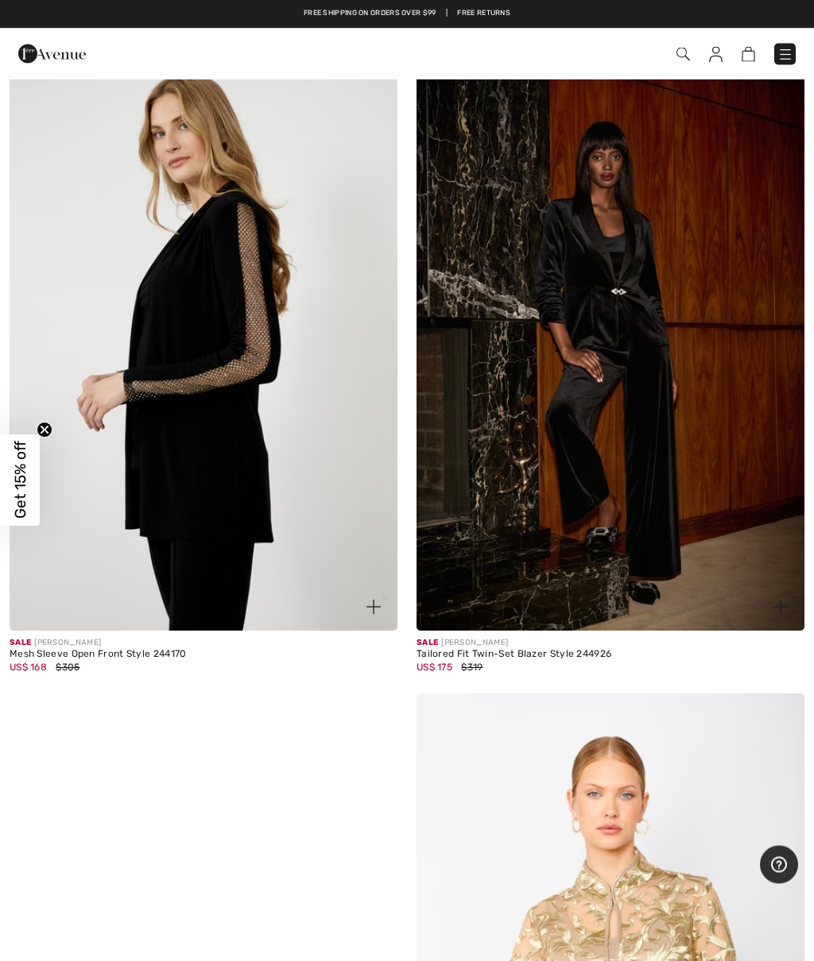
scroll to position [2898, 0]
click at [777, 50] on img at bounding box center [785, 55] width 16 height 16
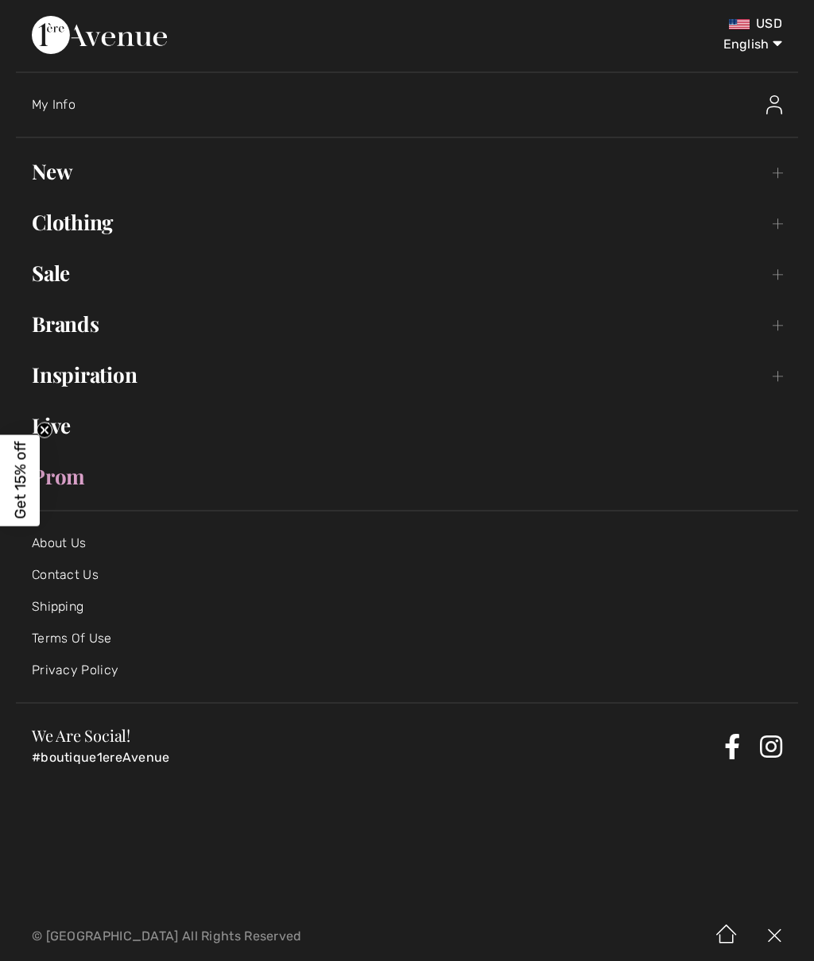
click at [132, 223] on link "Clothing Toggle submenu" at bounding box center [407, 222] width 782 height 35
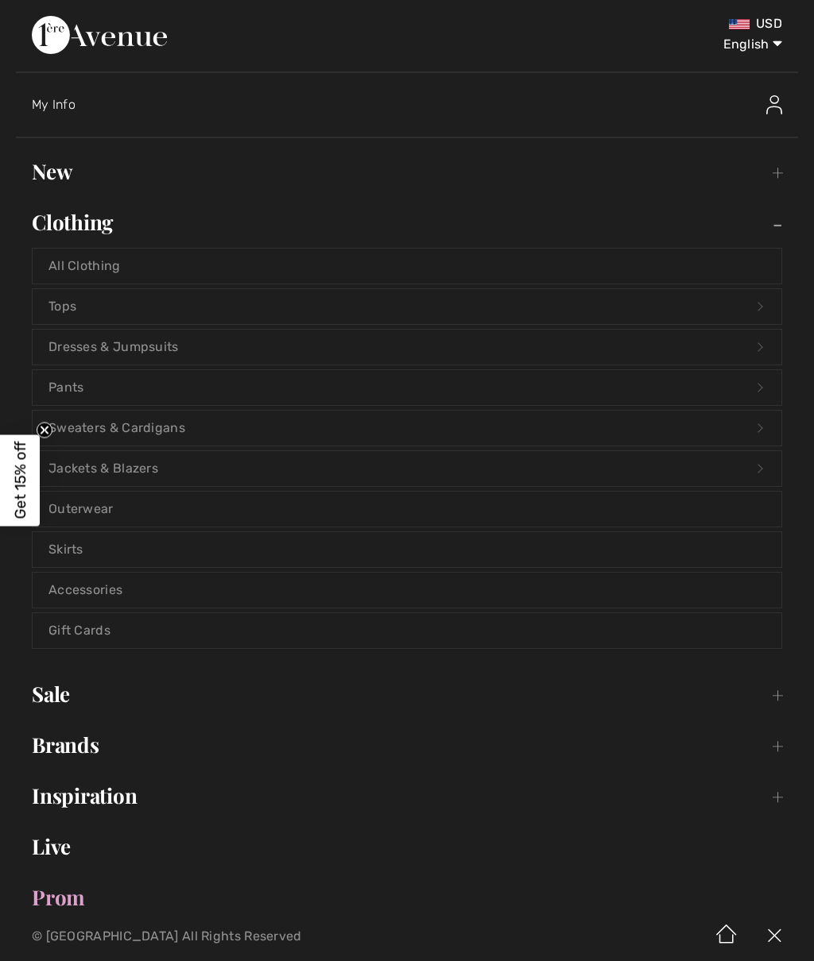
click at [78, 307] on link "Tops Open submenu" at bounding box center [407, 306] width 748 height 35
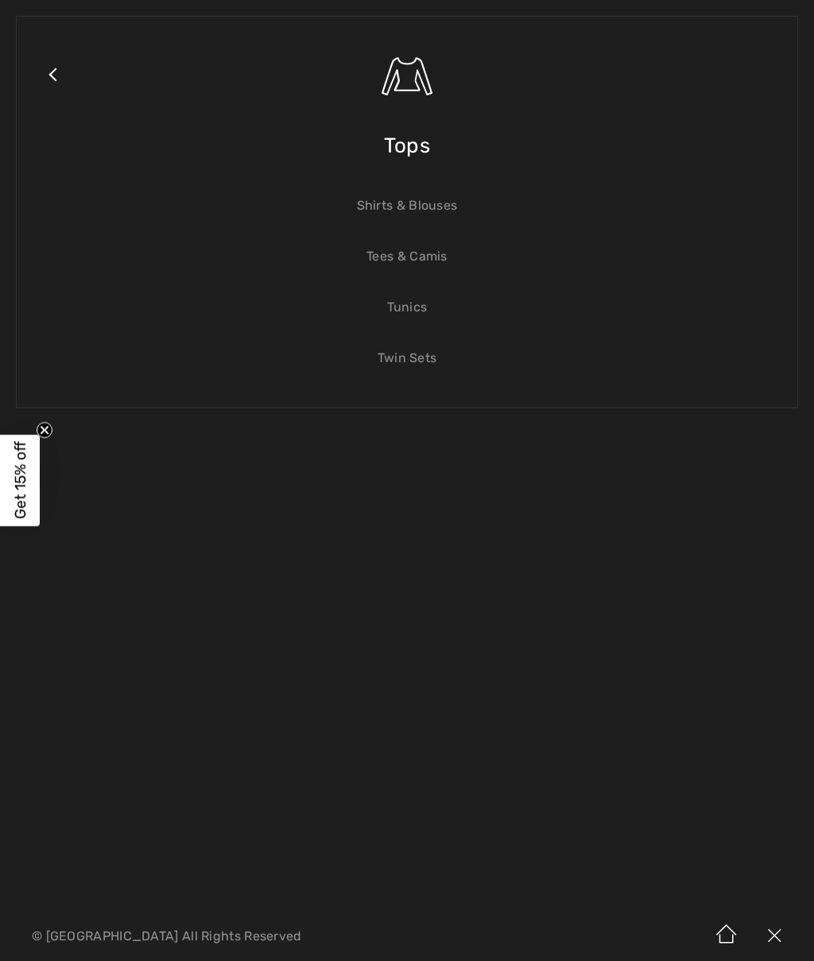
click at [447, 214] on link "Shirts & Blouses" at bounding box center [407, 205] width 748 height 35
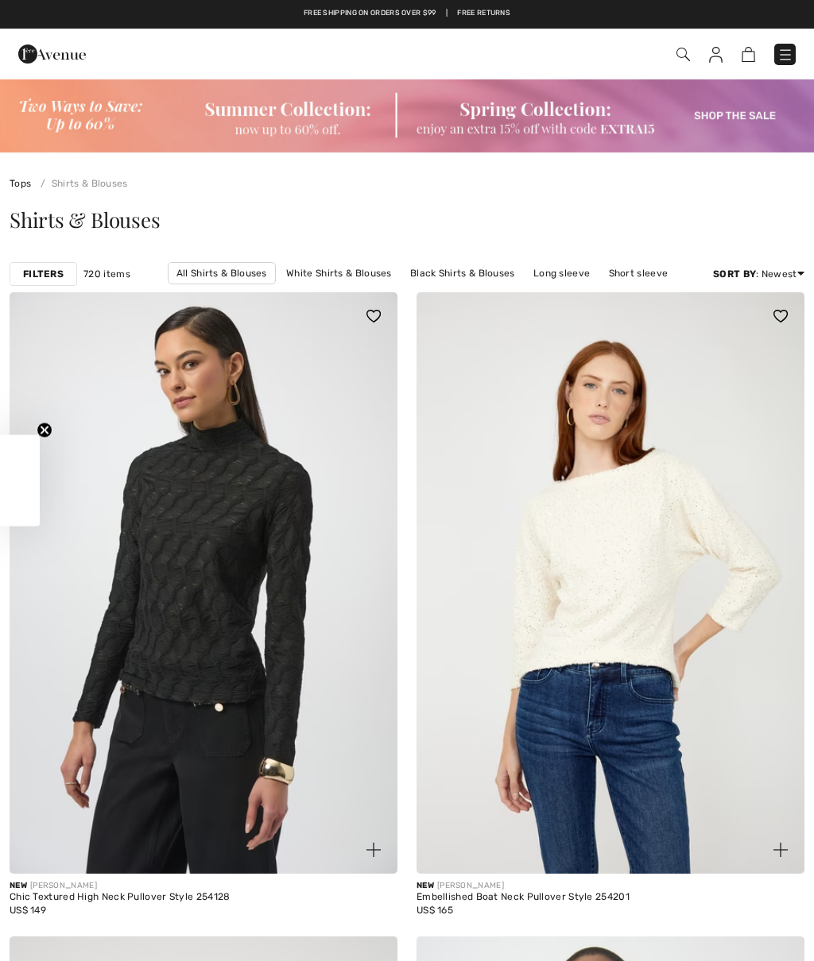
checkbox input "true"
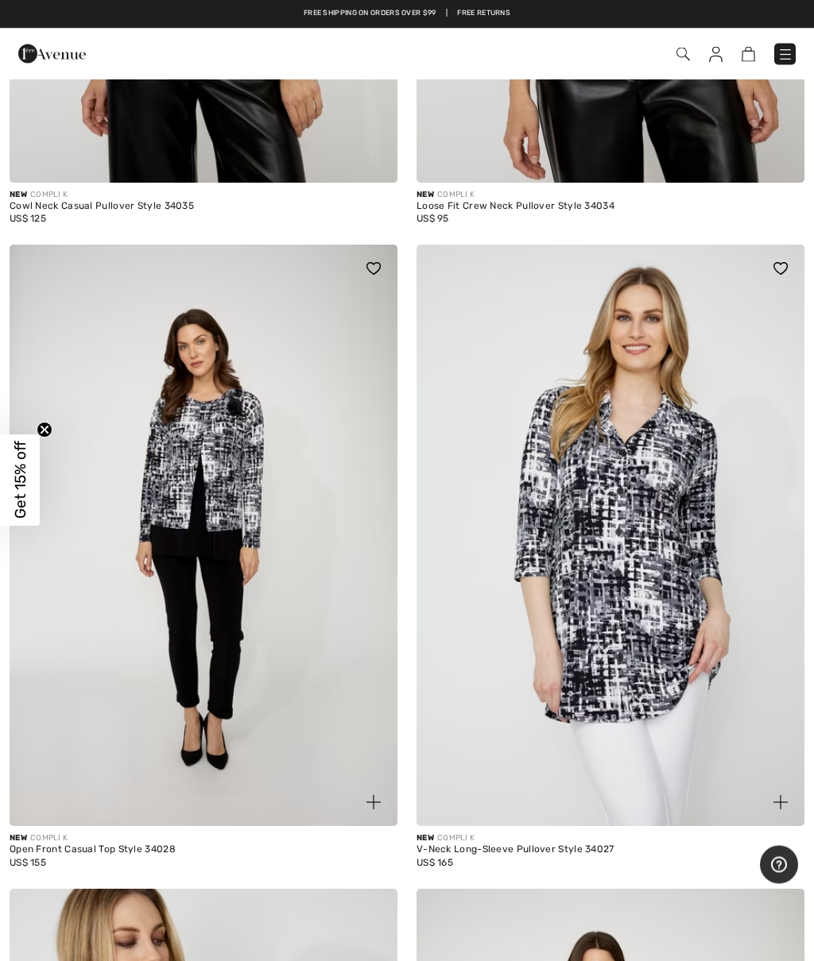
scroll to position [4657, 0]
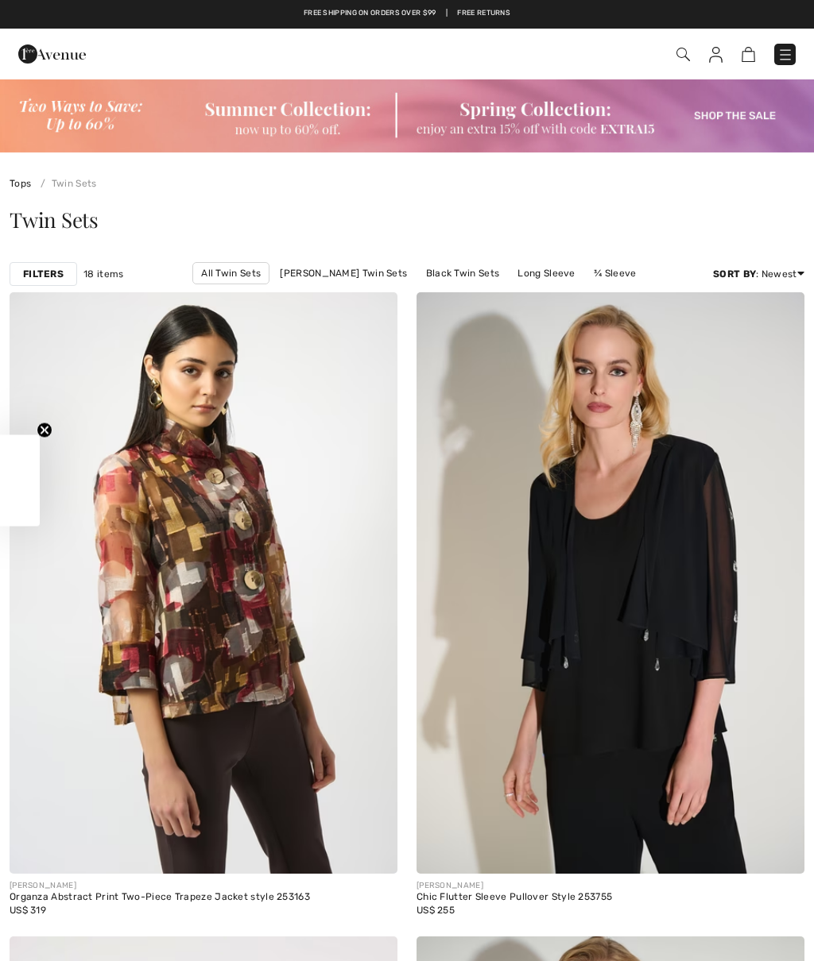
checkbox input "true"
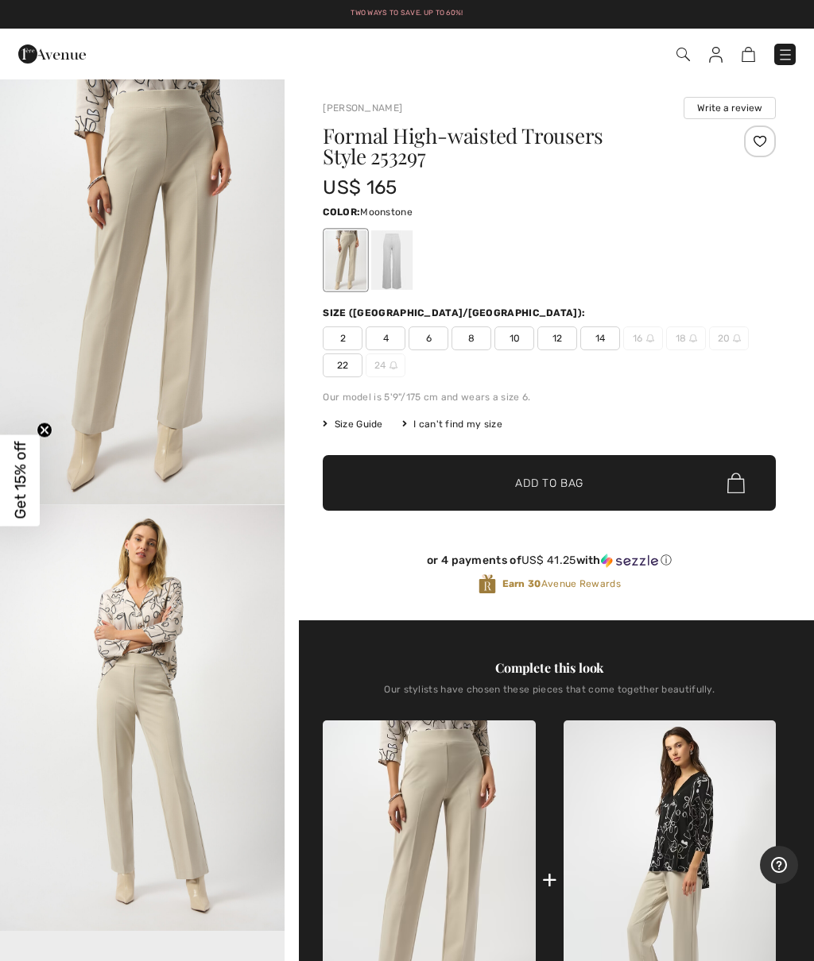
click at [785, 49] on img at bounding box center [785, 55] width 16 height 16
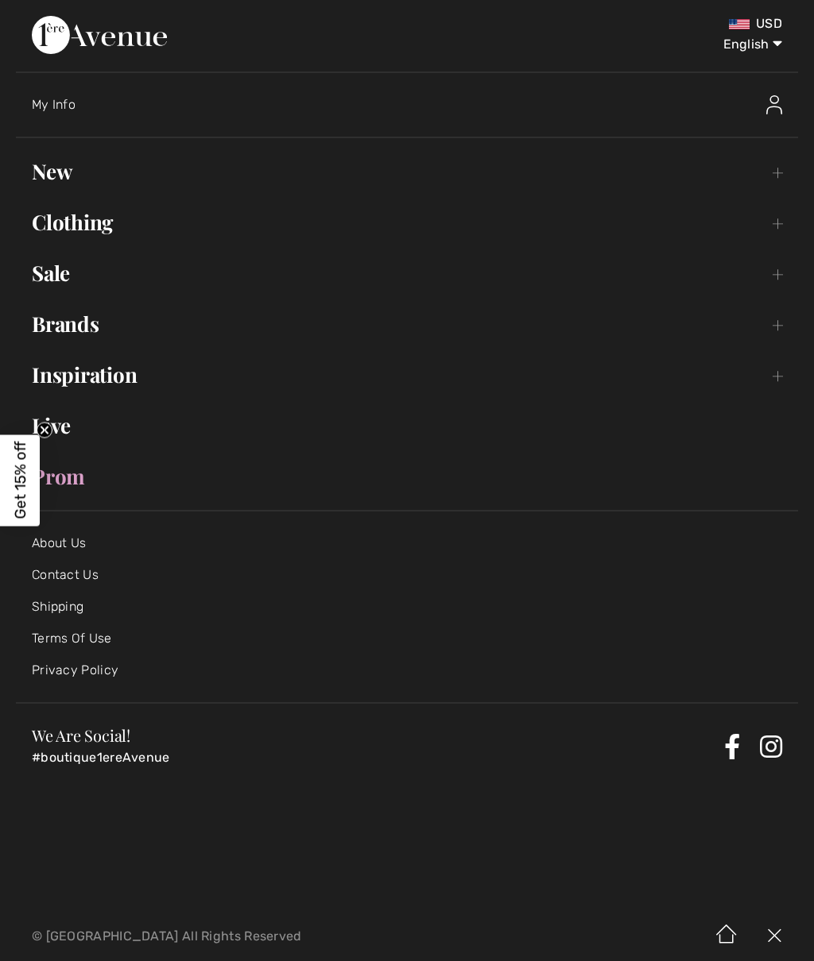
click at [125, 222] on link "Clothing Toggle submenu" at bounding box center [407, 222] width 782 height 35
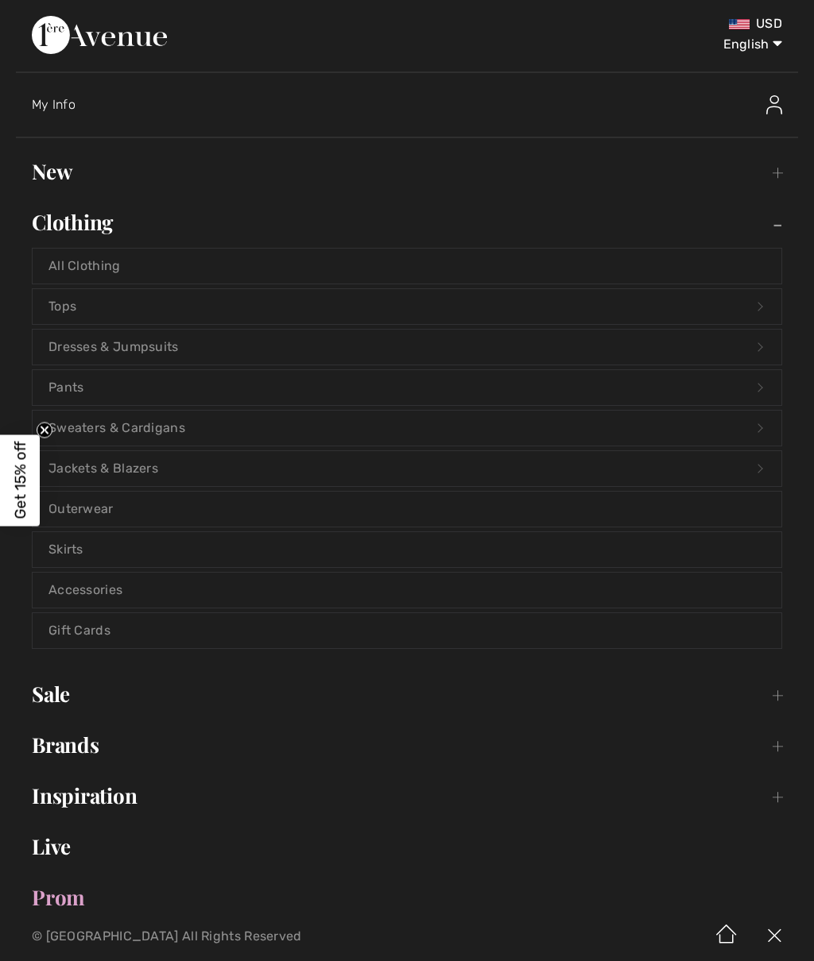
click at [126, 307] on link "Tops Open submenu" at bounding box center [407, 306] width 748 height 35
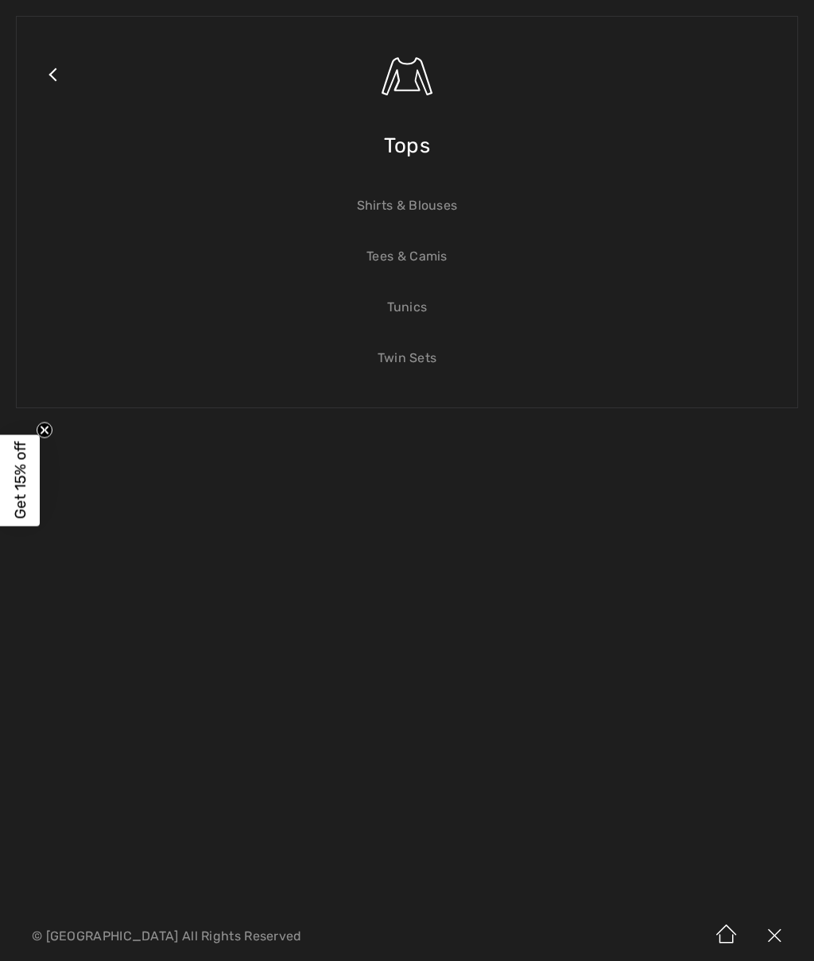
click at [107, 304] on div "Close submenu Tops Shirts & Blouses Tees & Camis Tunics Twin Sets" at bounding box center [407, 212] width 782 height 392
click at [431, 263] on link "Tees & Camis" at bounding box center [407, 256] width 748 height 35
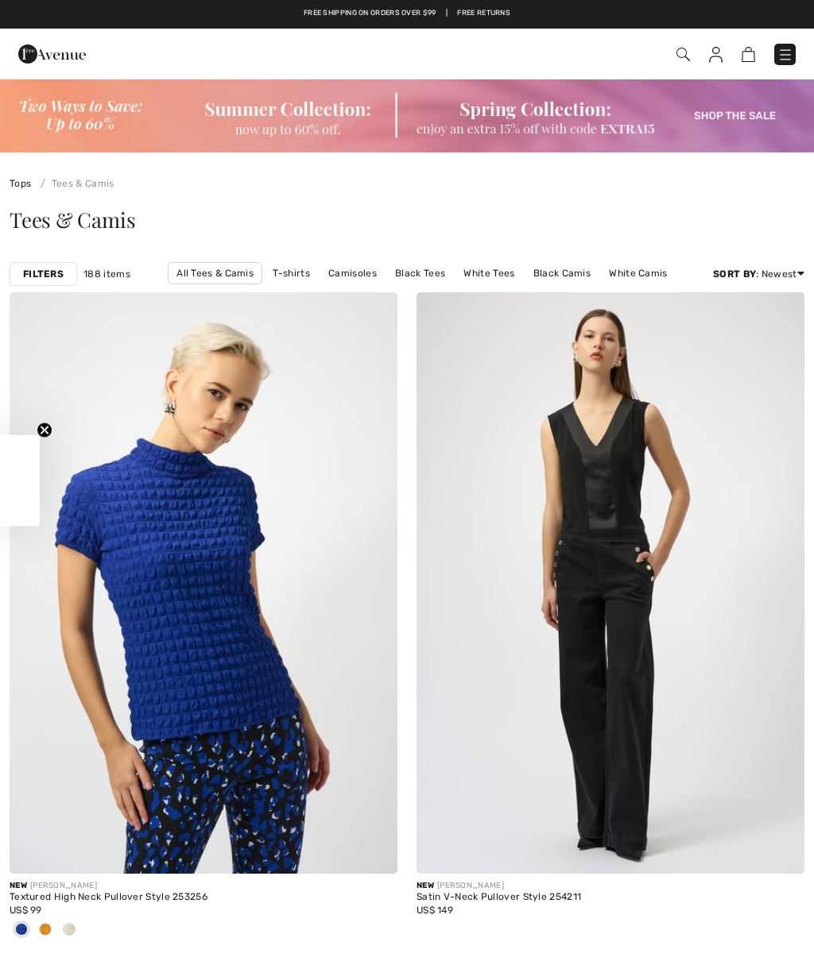
checkbox input "true"
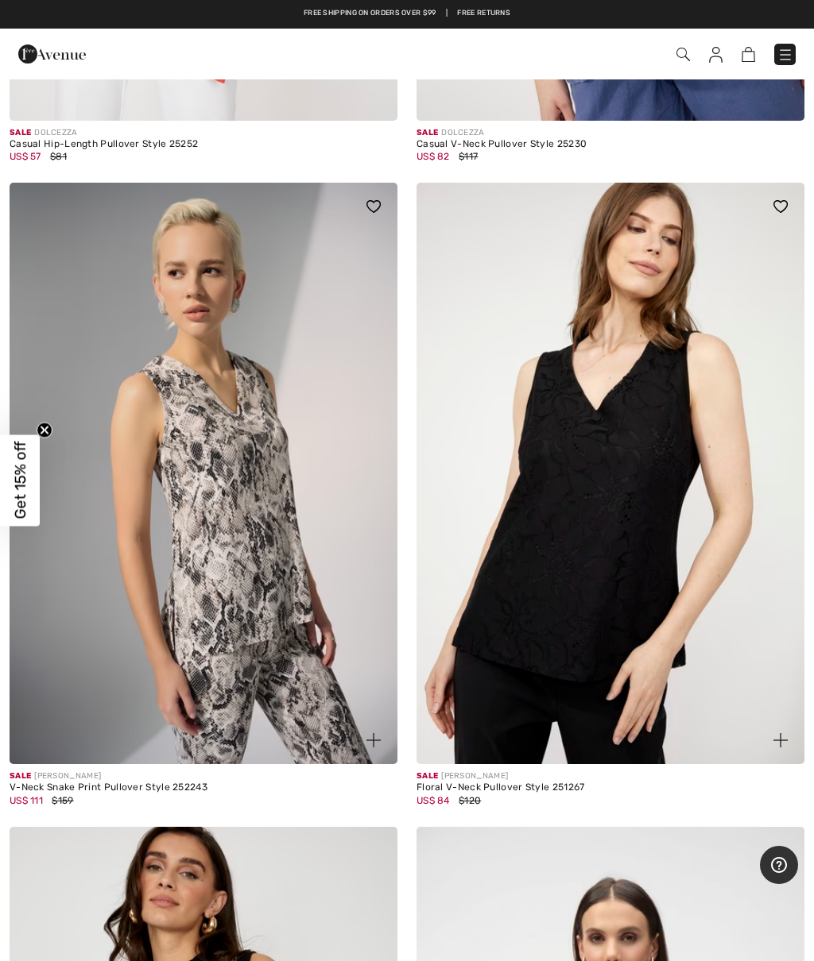
scroll to position [14983, 0]
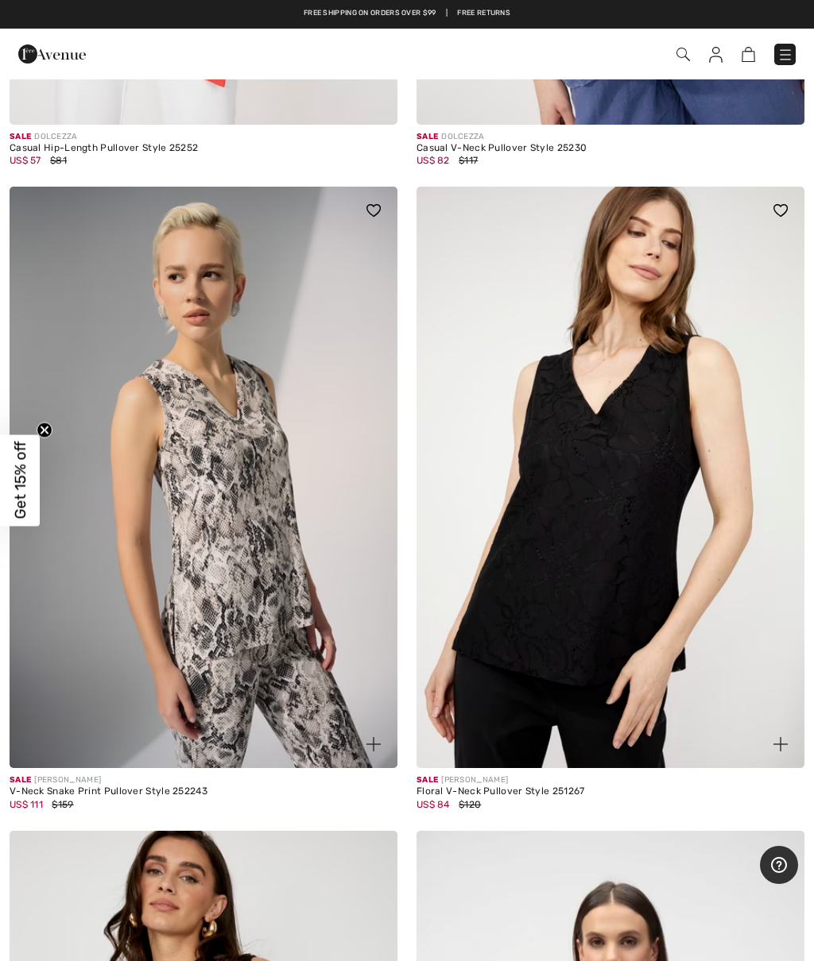
click at [265, 528] on img at bounding box center [204, 478] width 388 height 582
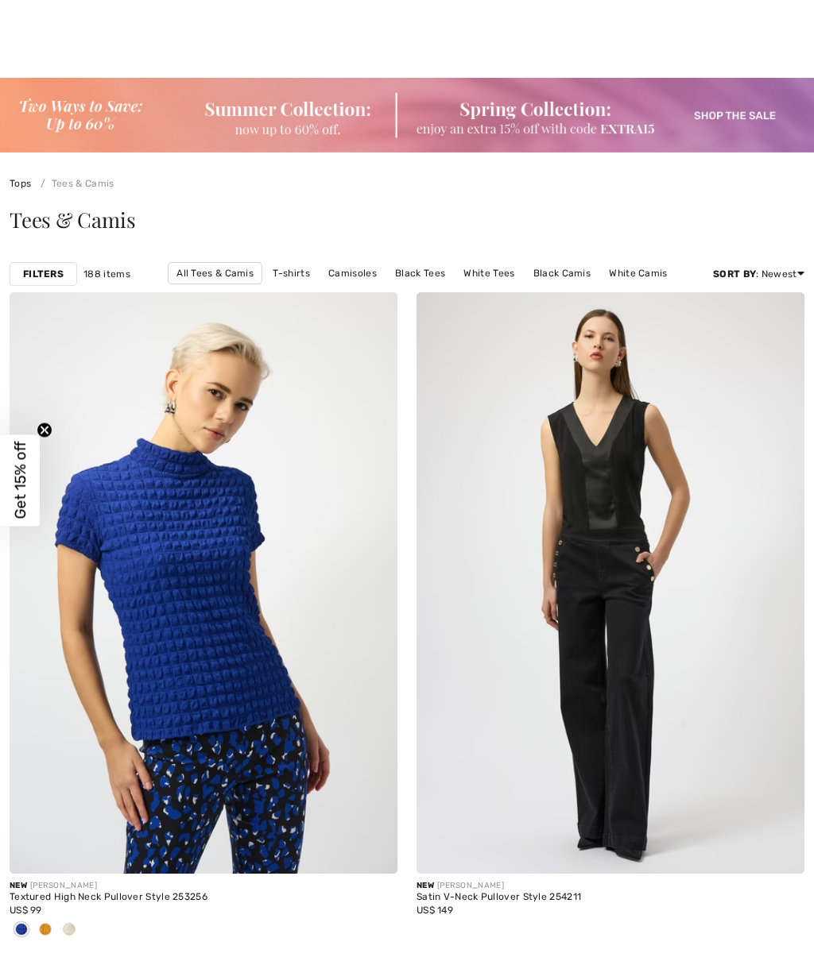
checkbox input "true"
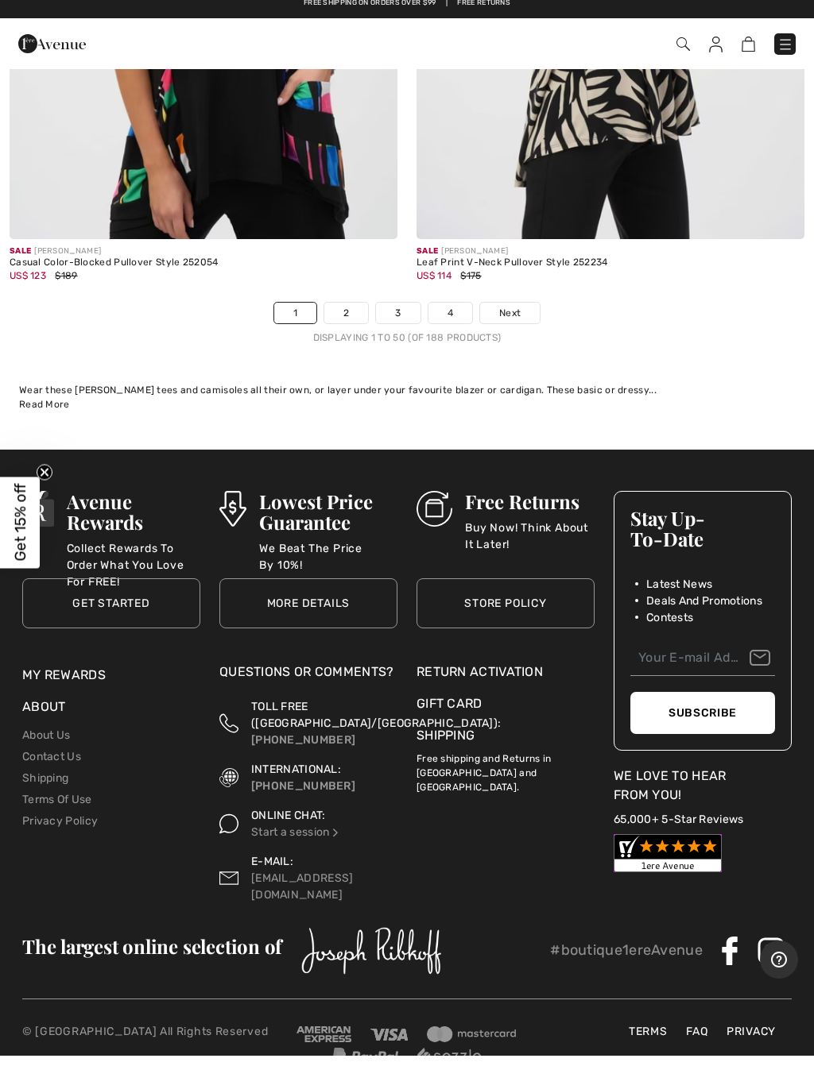
scroll to position [16942, 0]
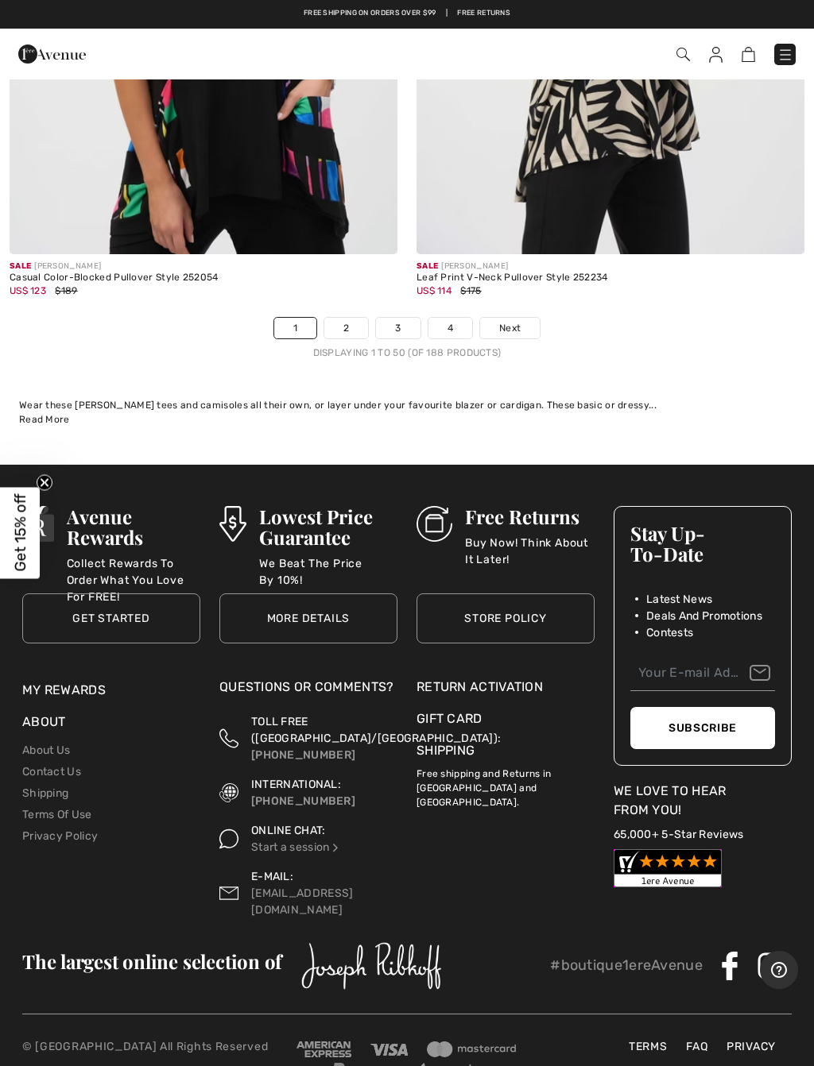
click at [354, 318] on link "2" at bounding box center [346, 328] width 44 height 21
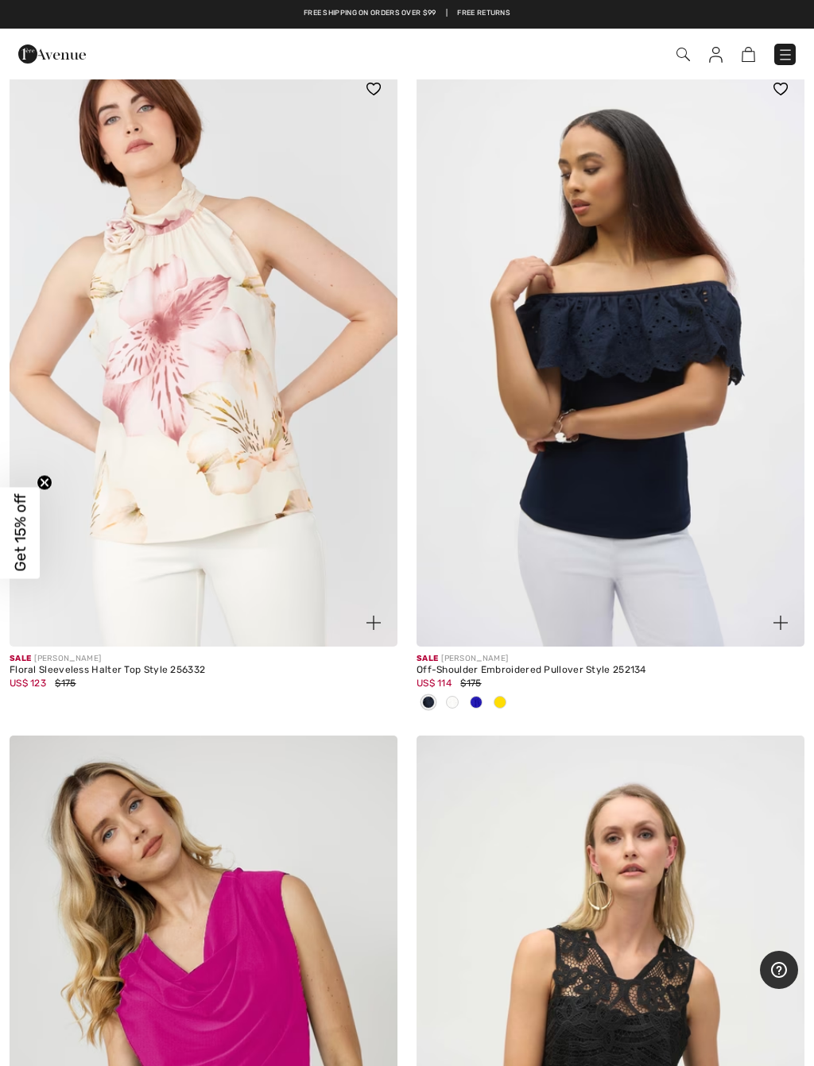
scroll to position [9043, 0]
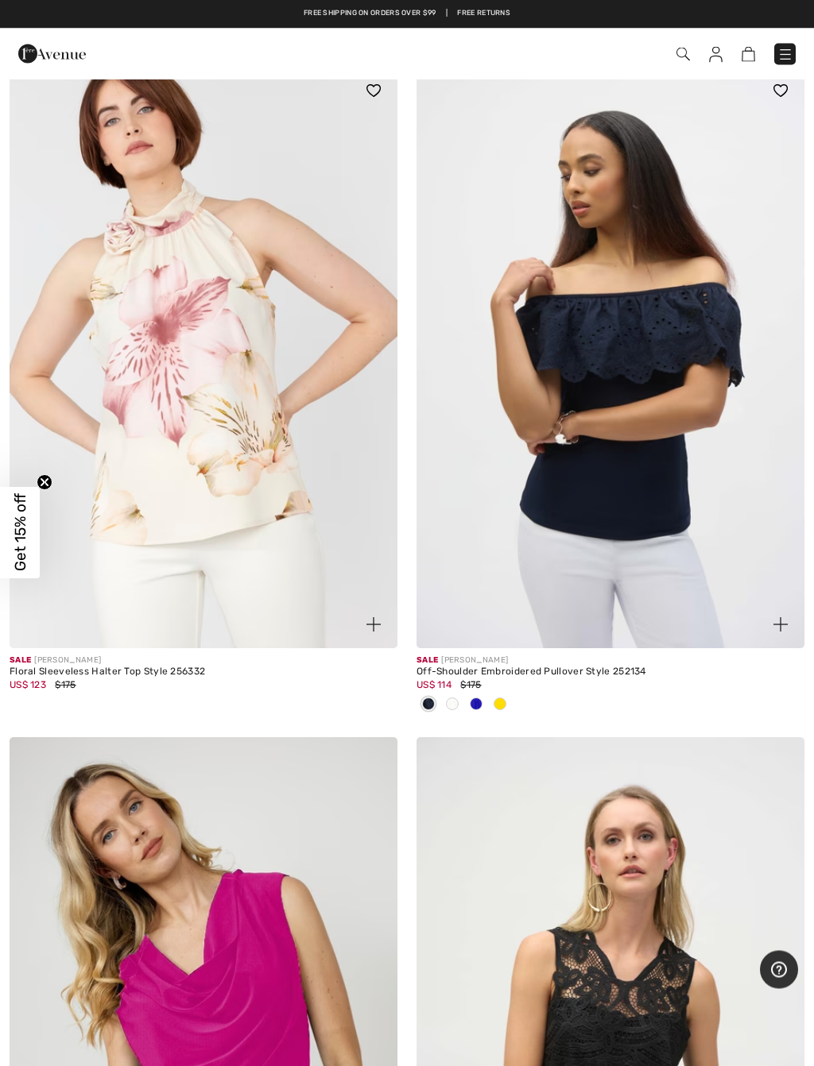
click at [305, 530] on img at bounding box center [204, 359] width 388 height 582
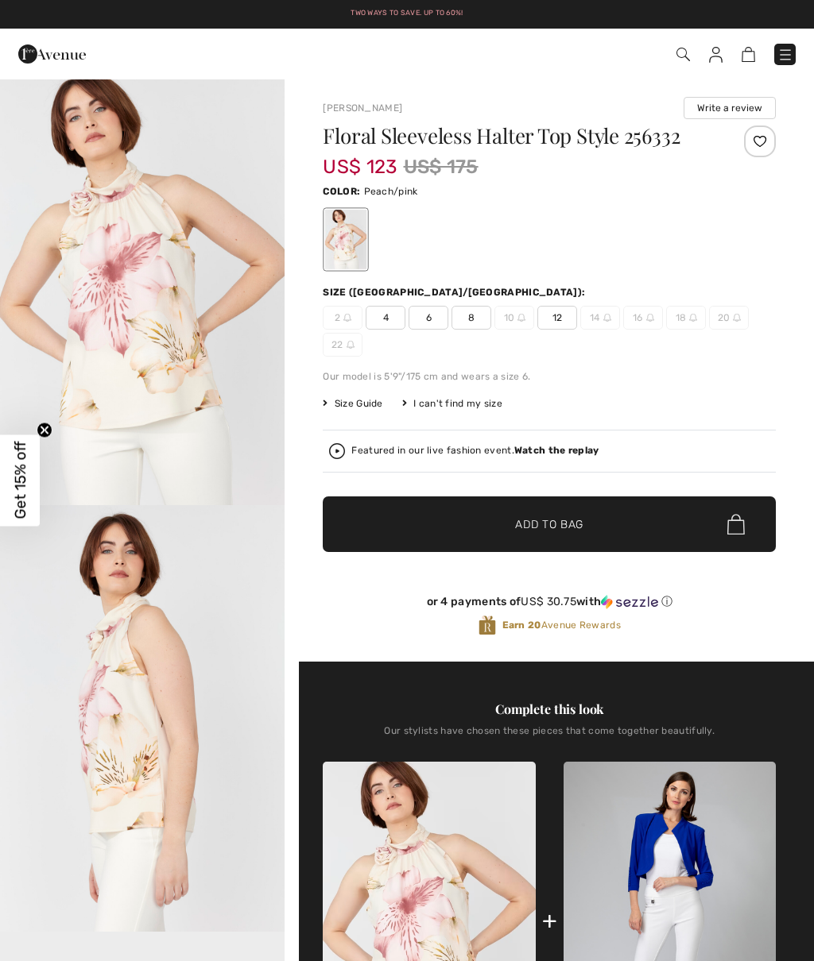
checkbox input "true"
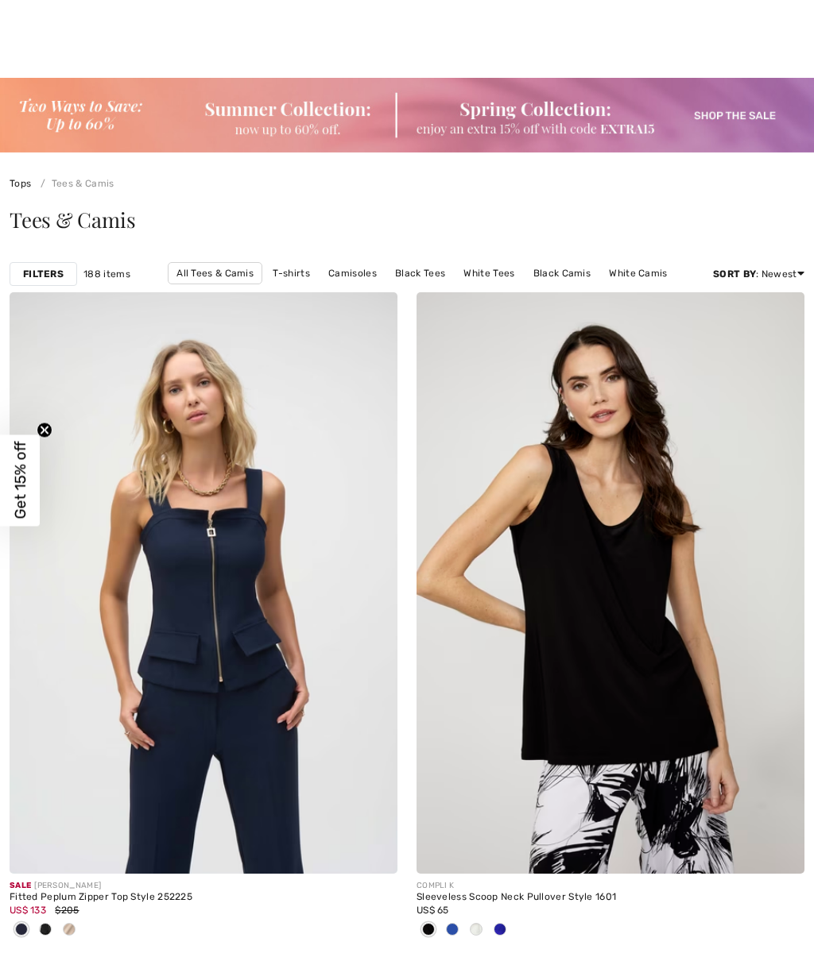
checkbox input "true"
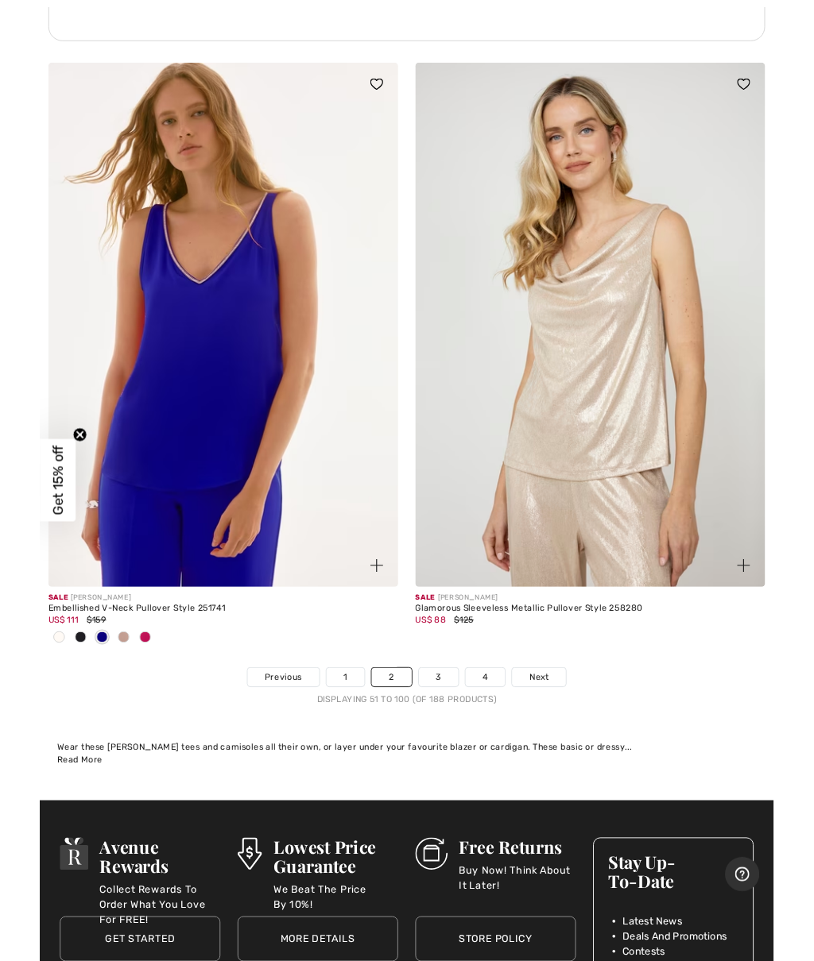
scroll to position [16572, 0]
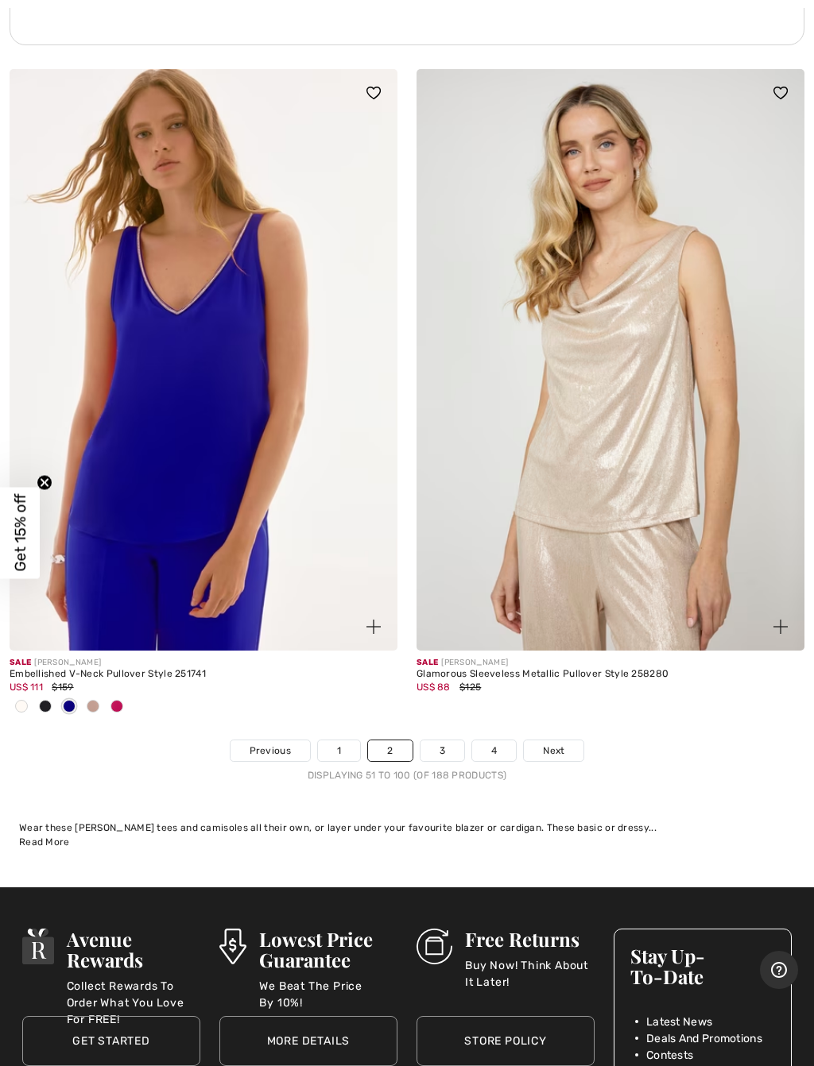
click at [444, 740] on link "3" at bounding box center [442, 750] width 44 height 21
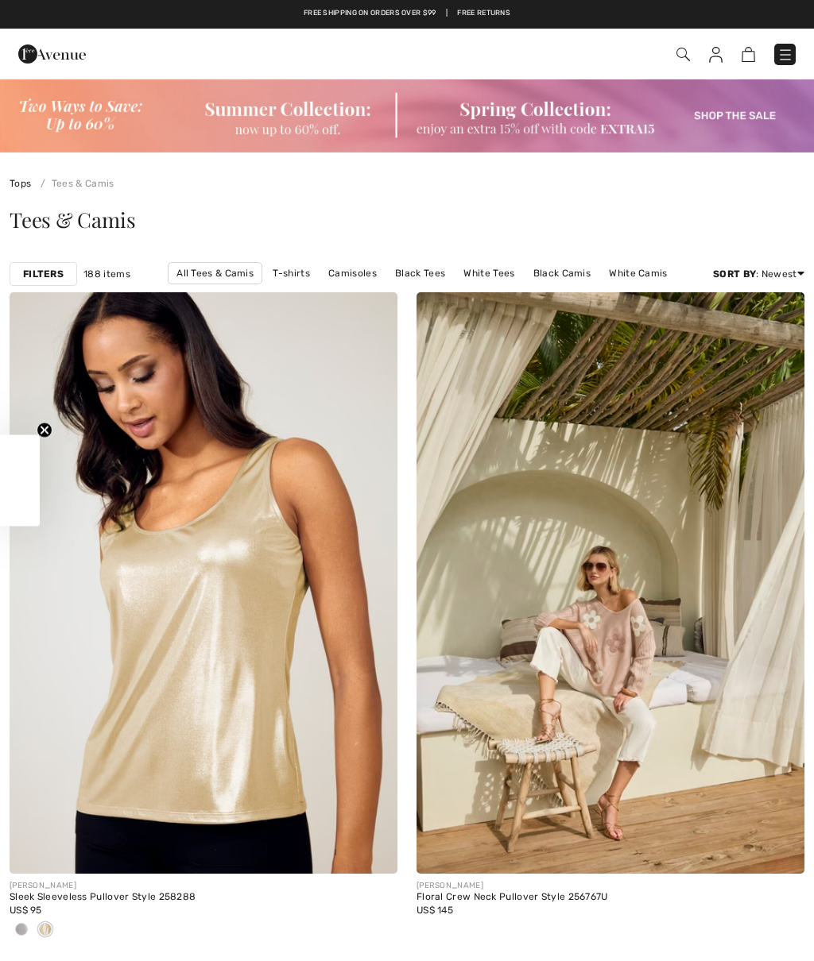
checkbox input "true"
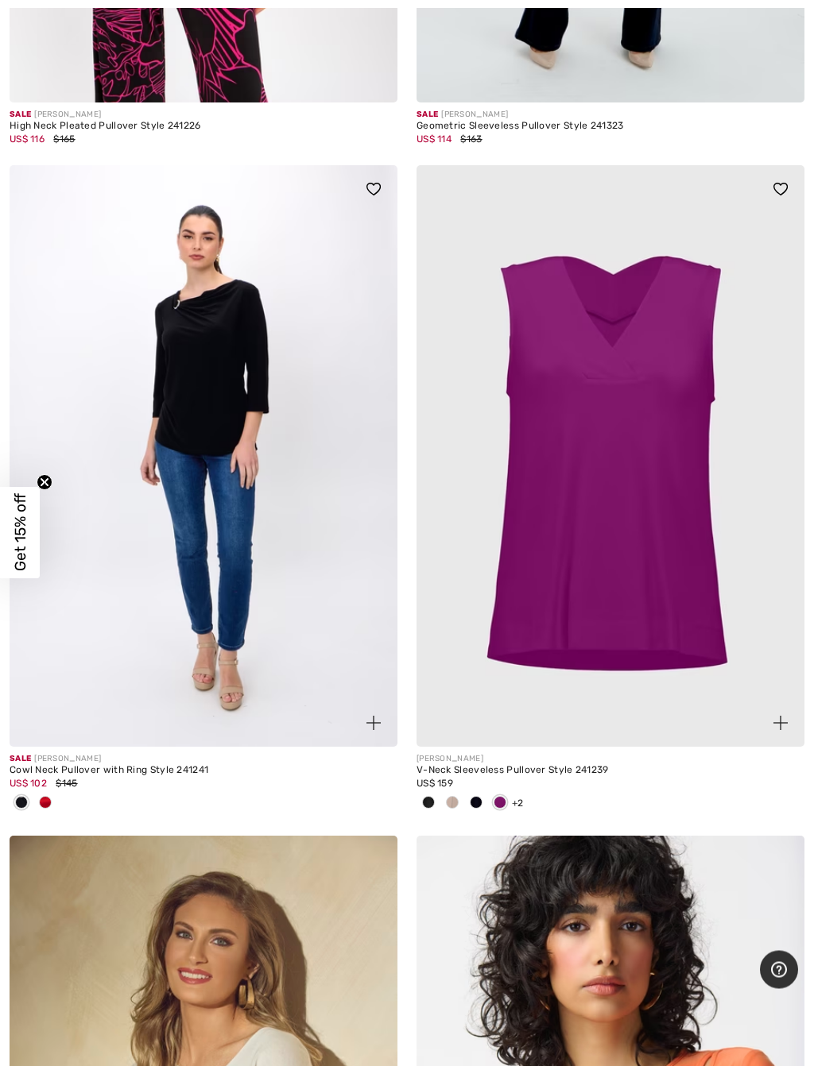
scroll to position [13743, 0]
click at [452, 796] on span at bounding box center [452, 802] width 13 height 13
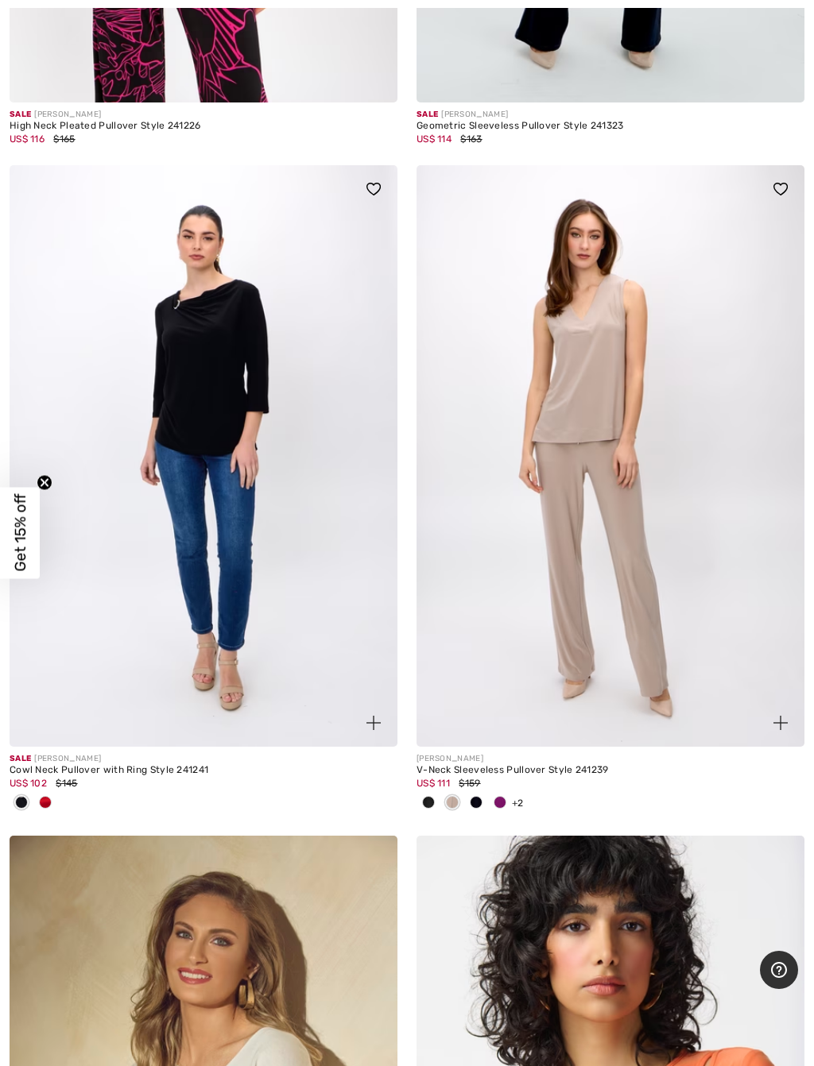
click at [502, 791] on div at bounding box center [500, 804] width 24 height 26
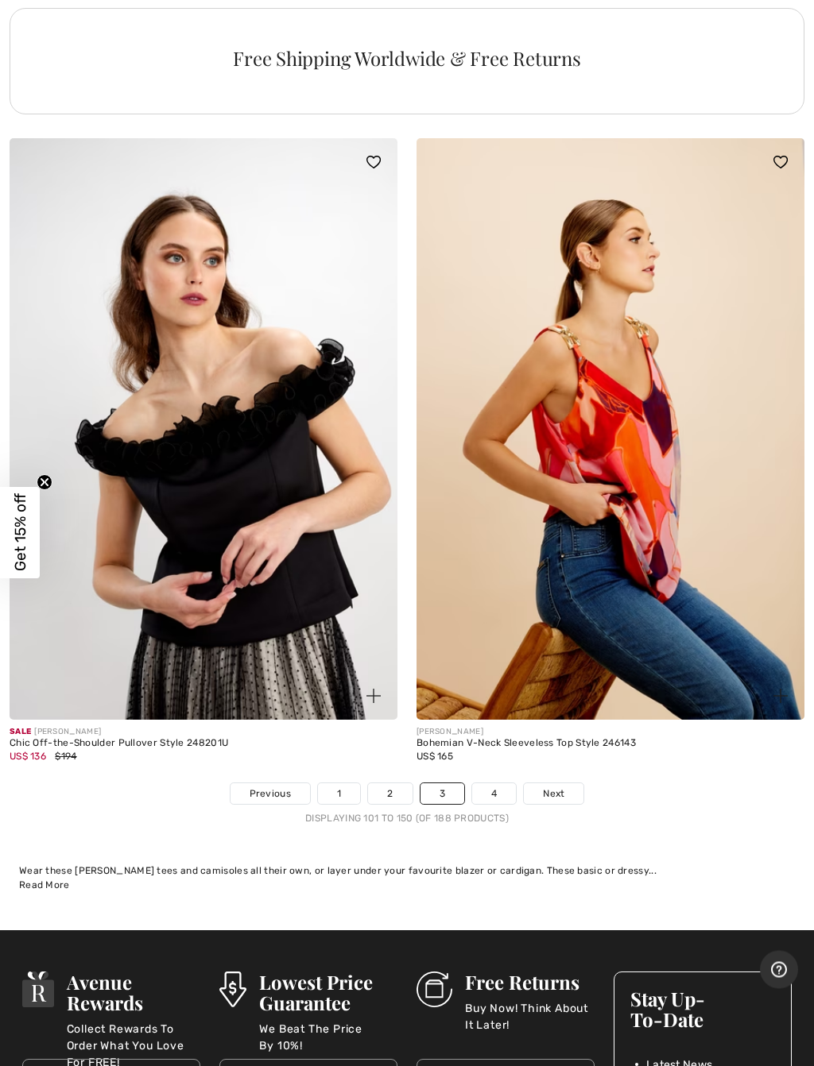
scroll to position [16530, 0]
